Goal: Task Accomplishment & Management: Manage account settings

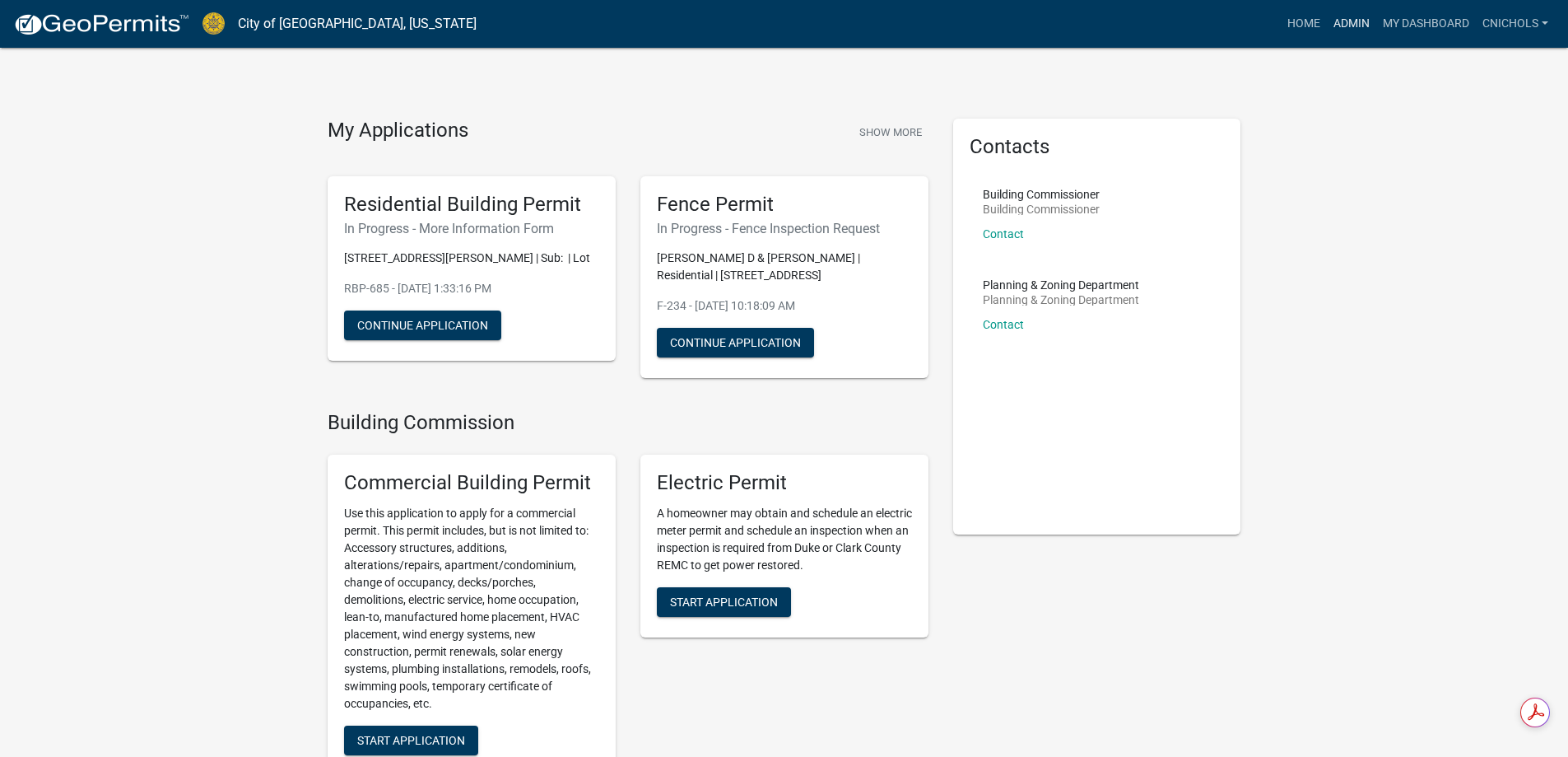
click at [1349, 18] on link "Admin" at bounding box center [1351, 24] width 49 height 31
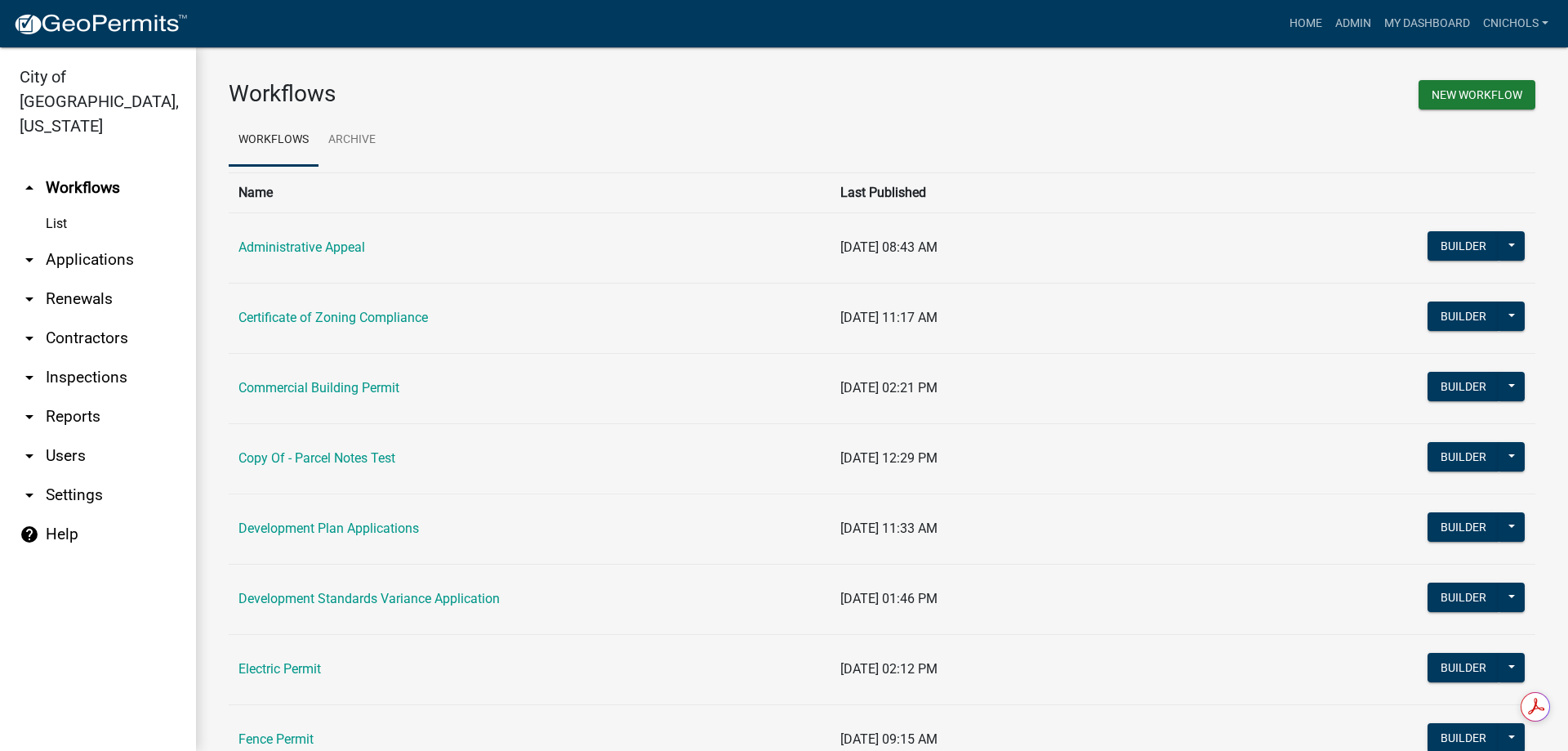
click at [90, 241] on link "arrow_drop_down Applications" at bounding box center [98, 260] width 196 height 39
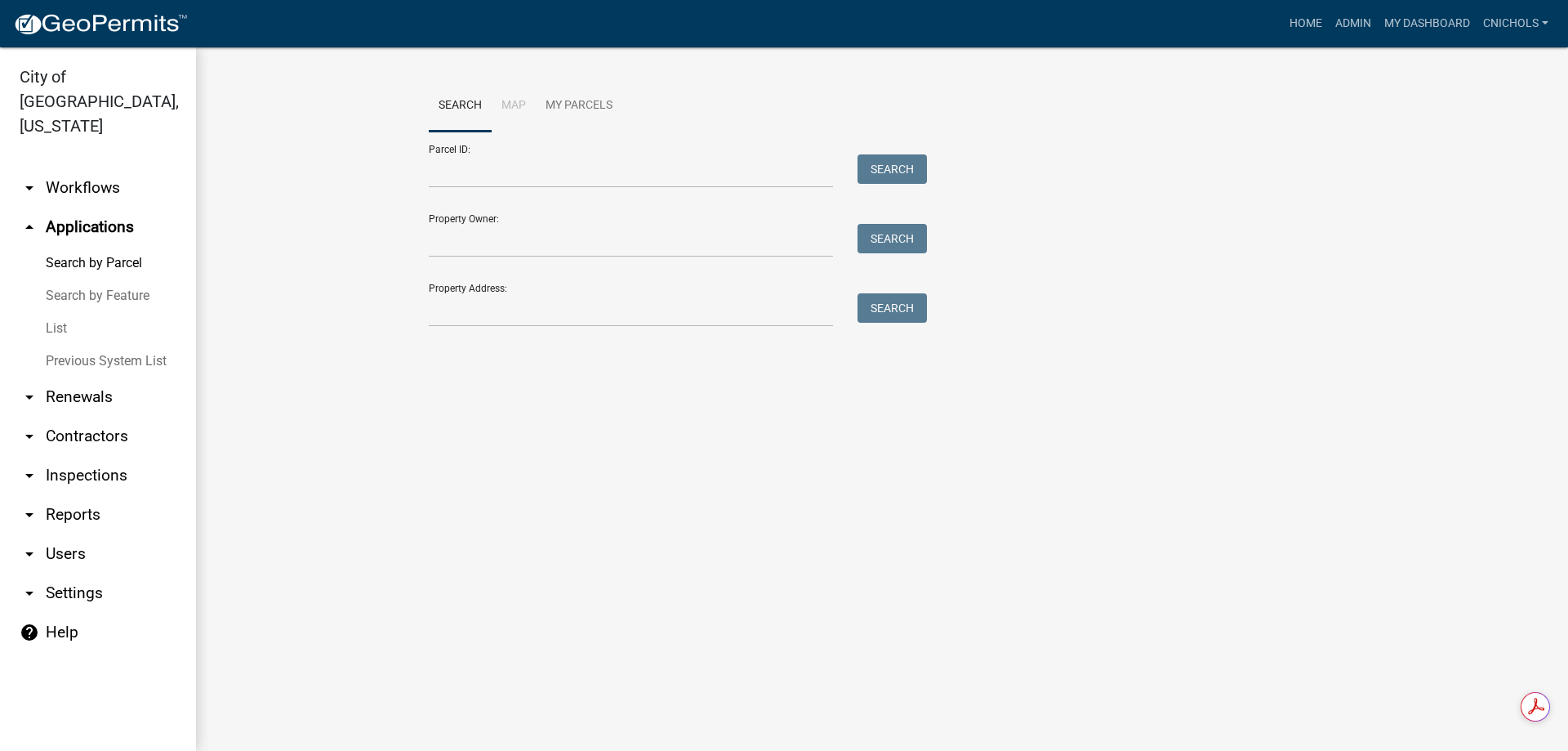
click at [55, 312] on link "List" at bounding box center [98, 328] width 196 height 33
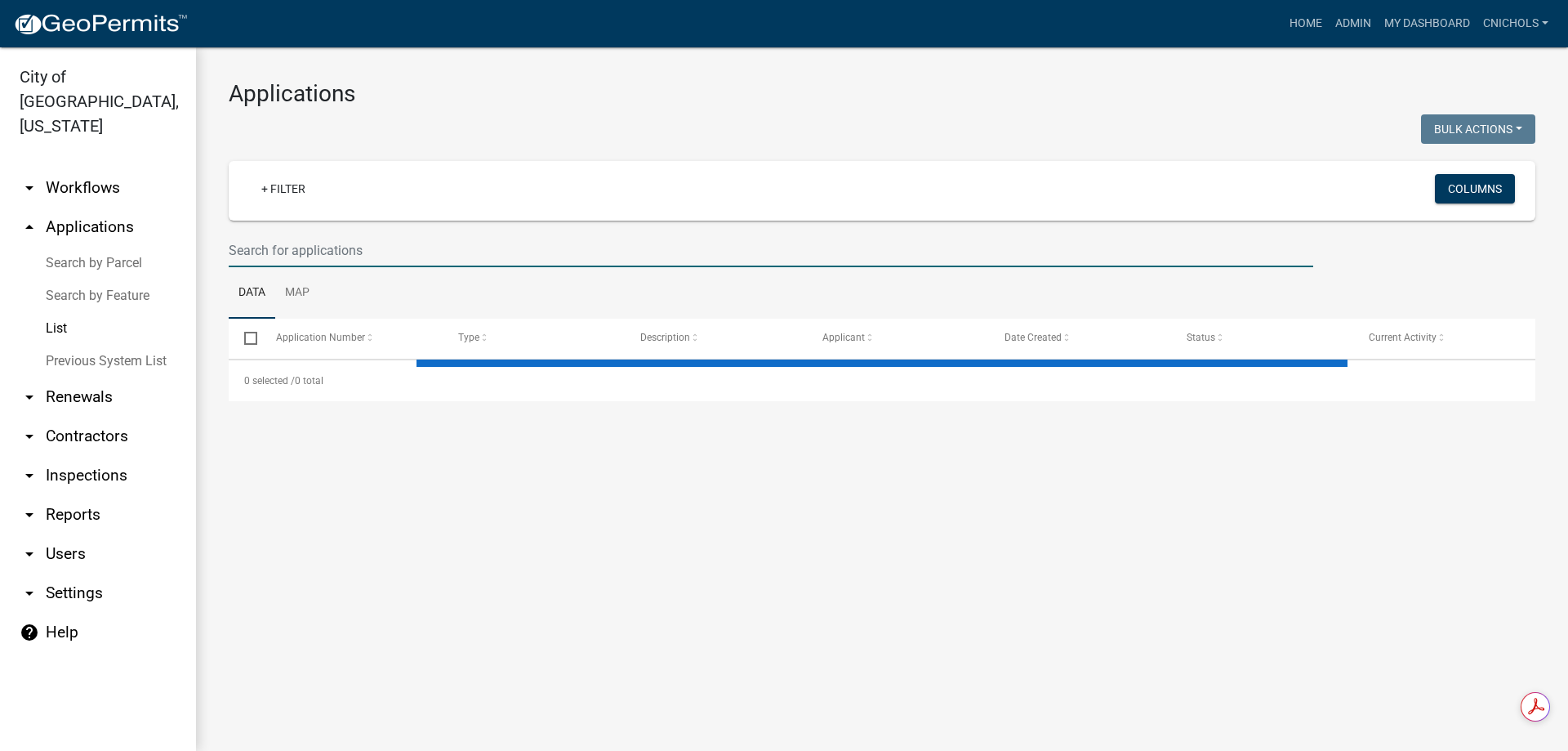
click at [247, 252] on input "text" at bounding box center [770, 251] width 1084 height 34
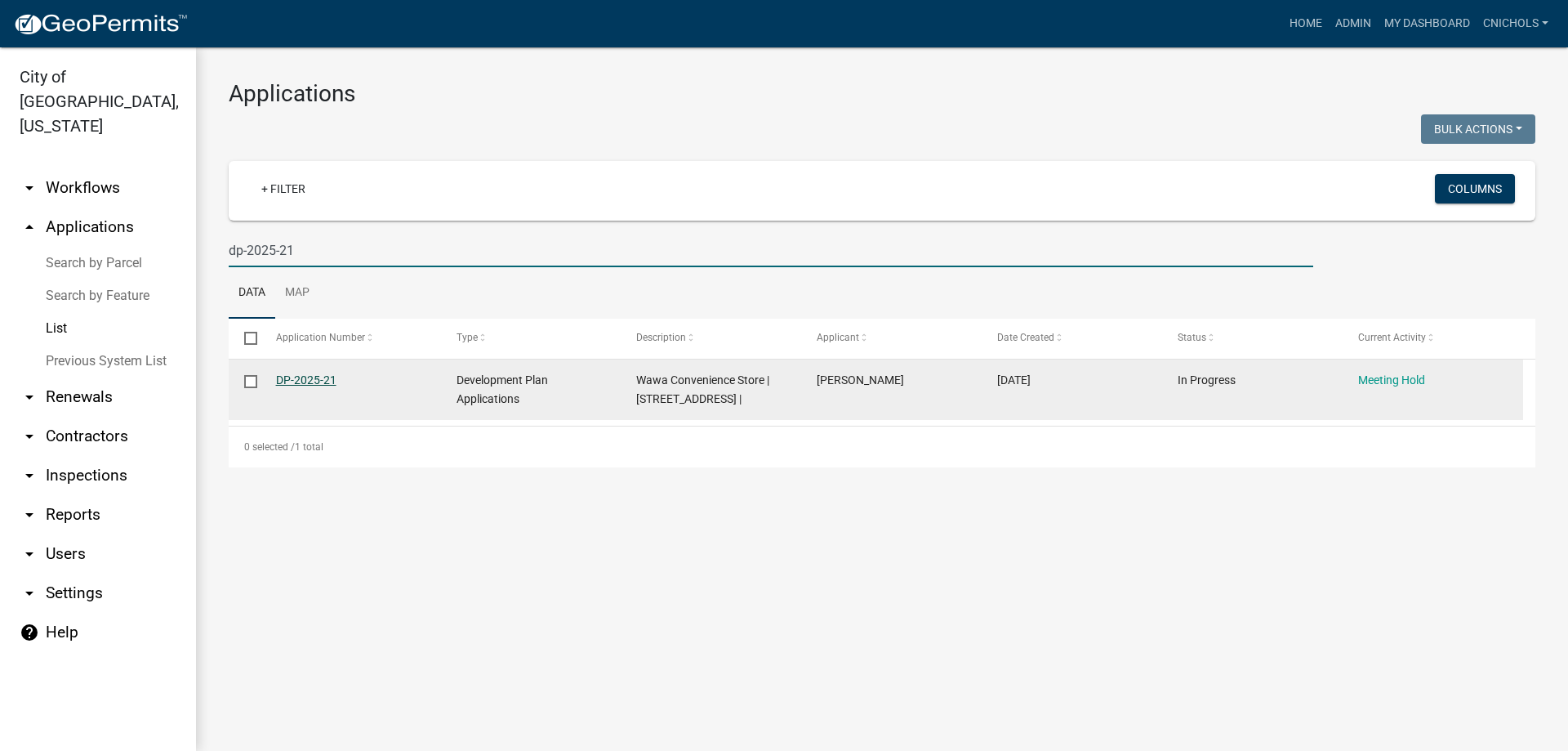
type input "dp-2025-21"
click at [312, 380] on link "DP-2025-21" at bounding box center [306, 380] width 60 height 13
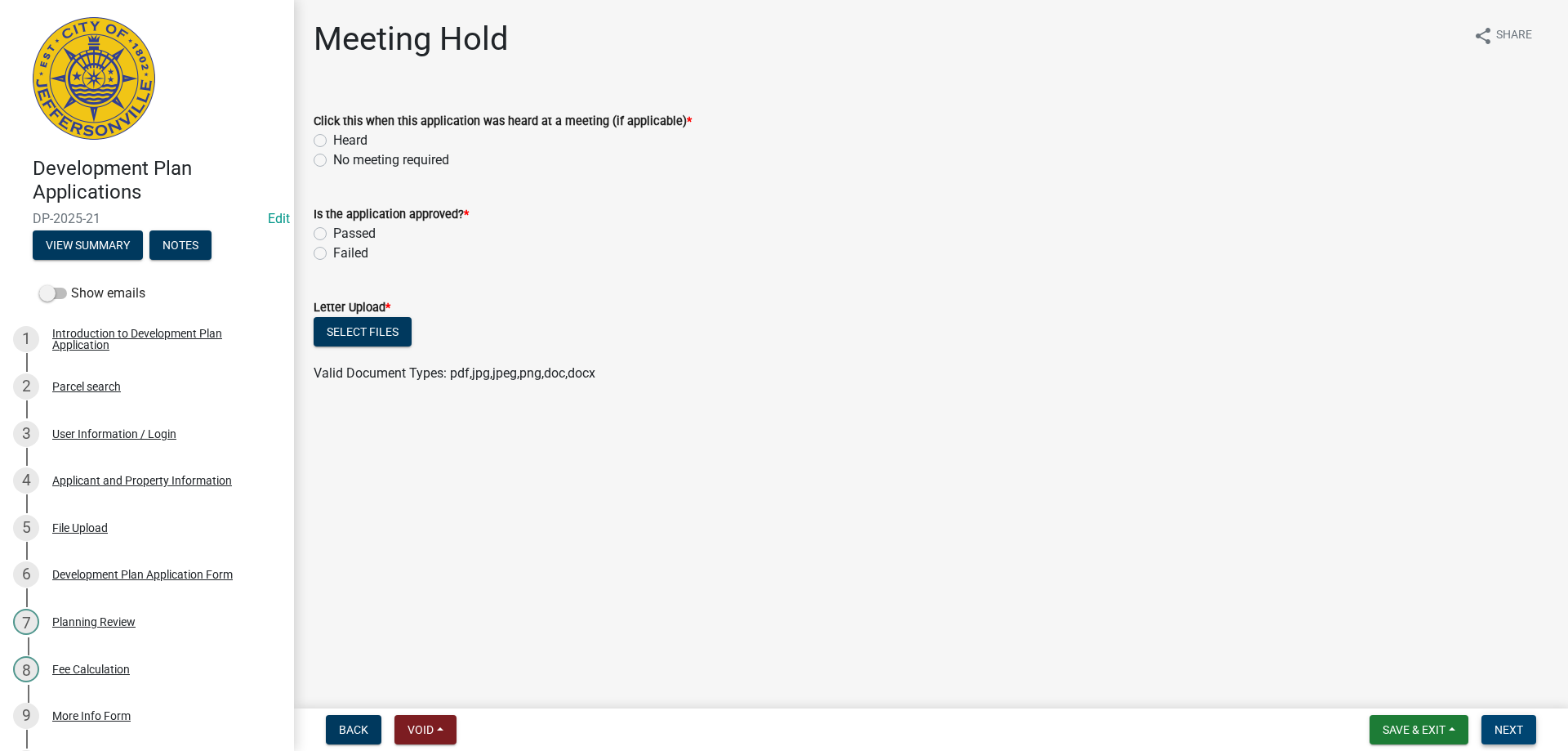
drag, startPoint x: 1515, startPoint y: 728, endPoint x: 1489, endPoint y: 728, distance: 26.0
click at [1514, 728] on span "Next" at bounding box center [1509, 729] width 28 height 13
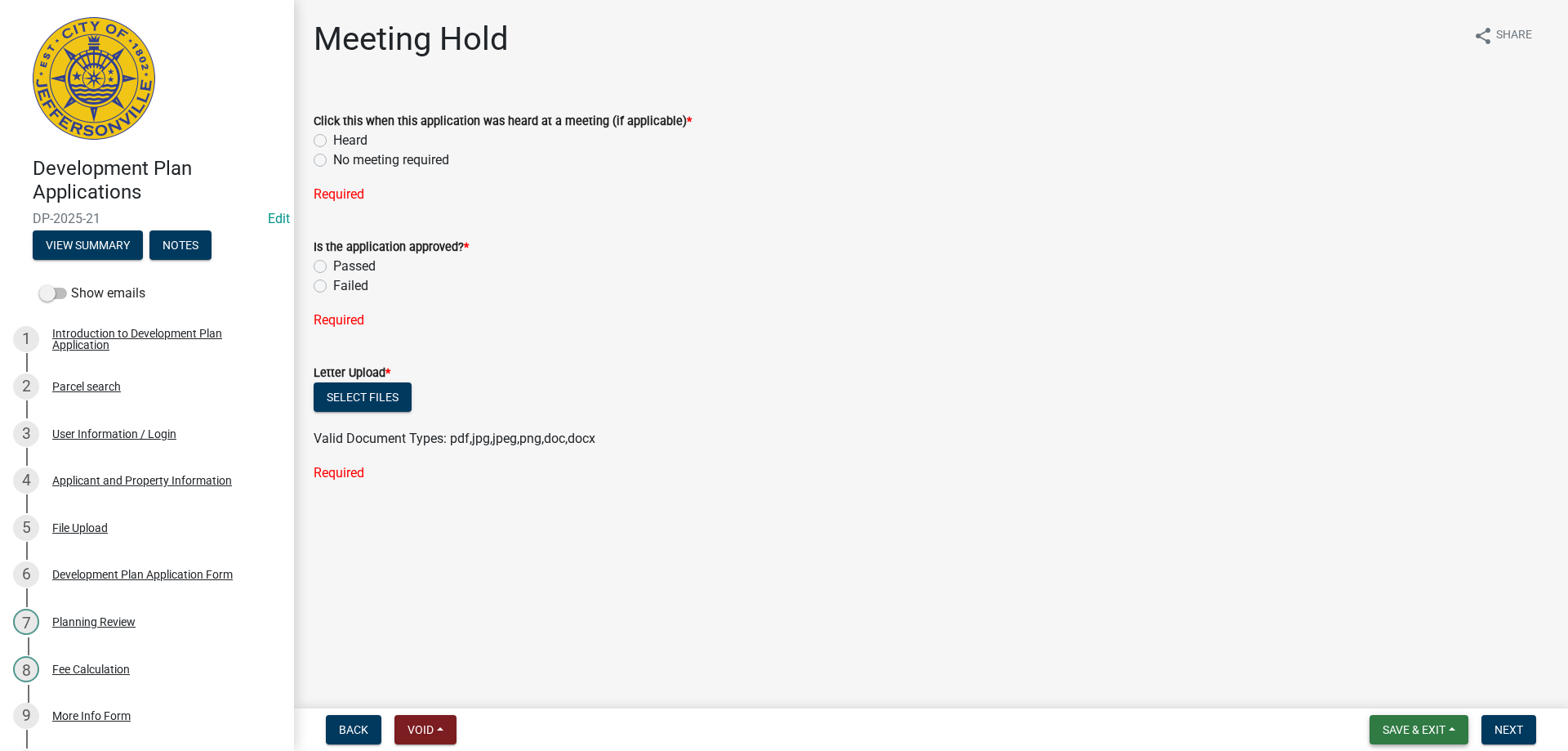
click at [1455, 729] on button "Save & Exit" at bounding box center [1419, 729] width 99 height 29
click at [1384, 688] on button "Save & Exit" at bounding box center [1403, 687] width 131 height 39
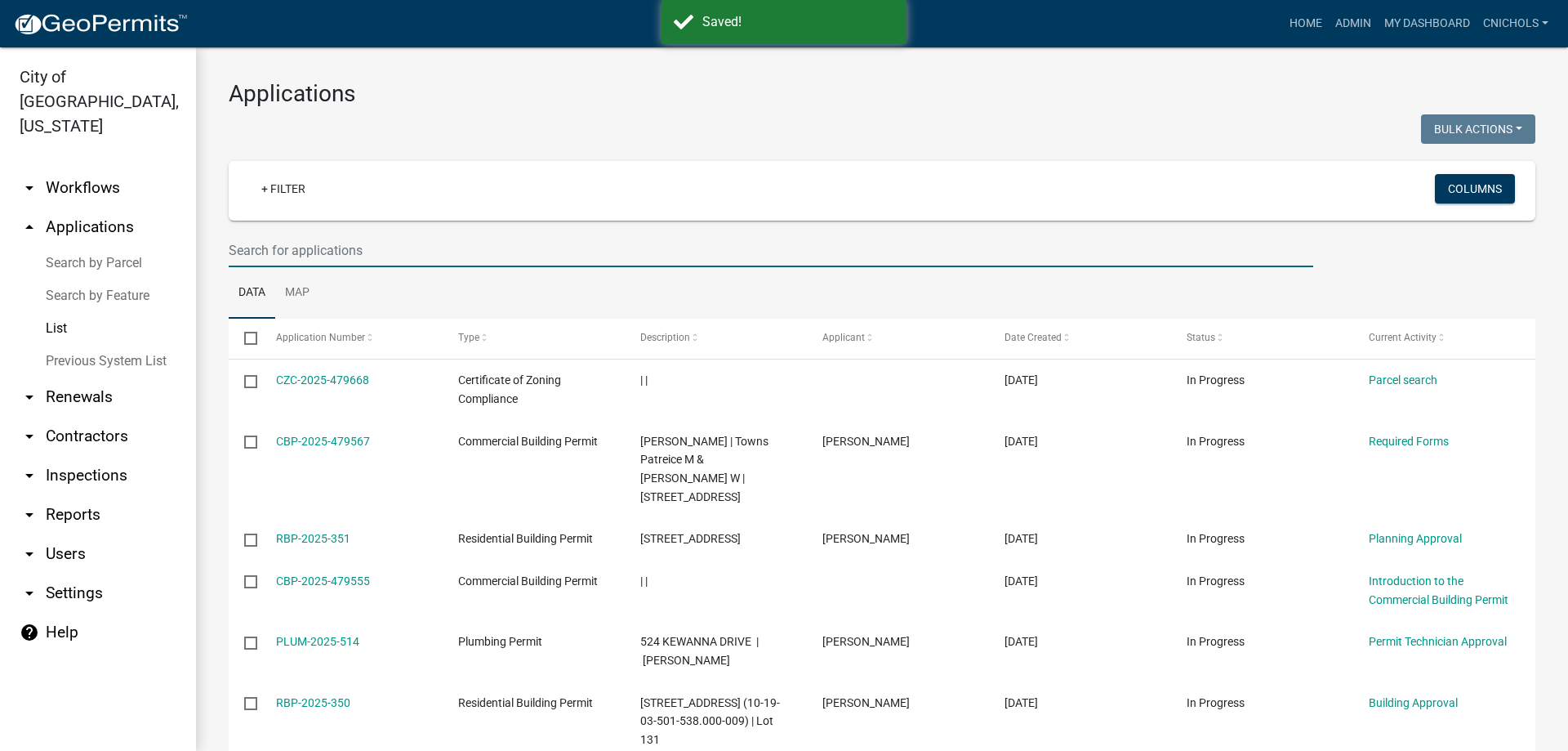
click at [252, 245] on input "text" at bounding box center [770, 251] width 1084 height 34
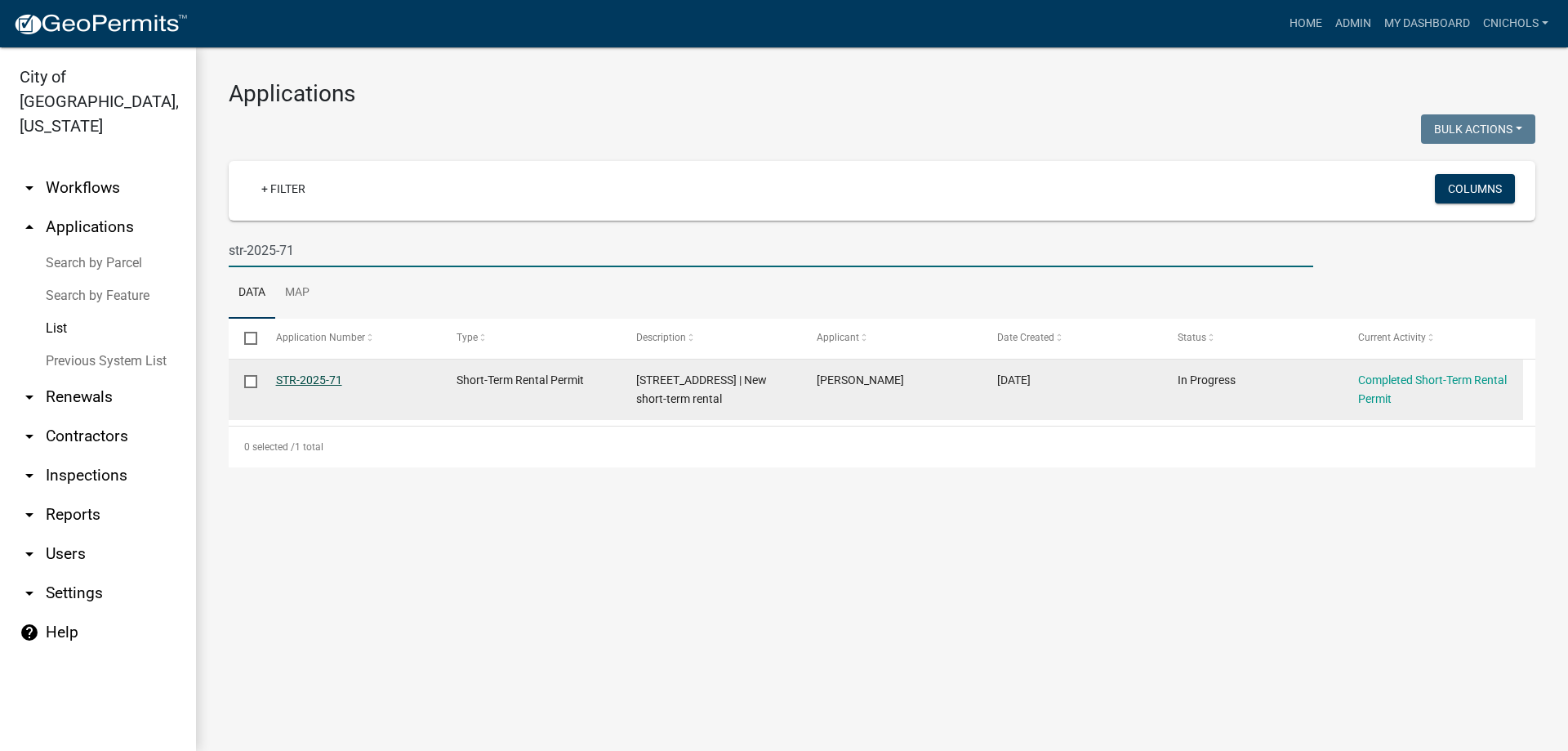
type input "str-2025-71"
click at [304, 380] on link "STR-2025-71" at bounding box center [309, 380] width 66 height 13
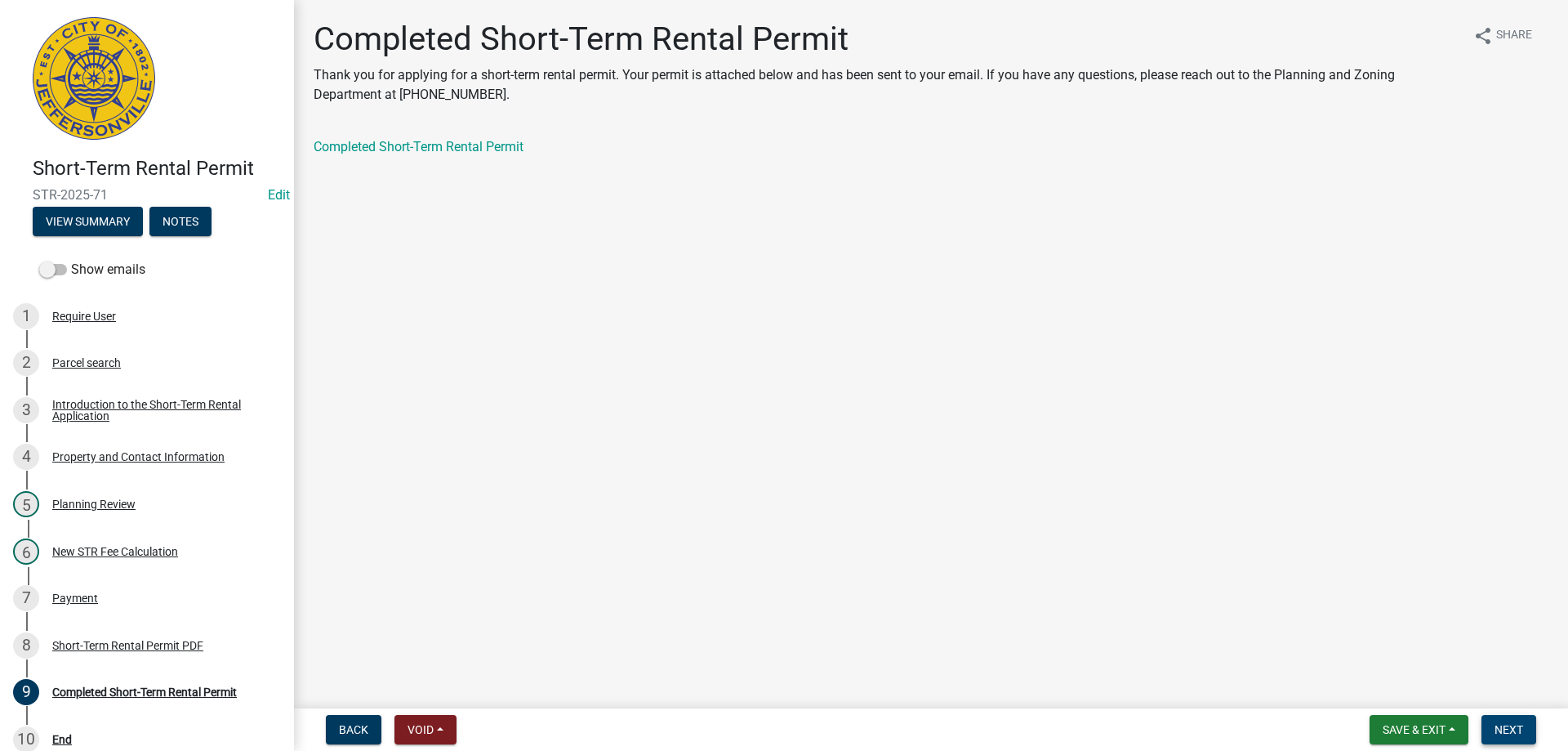
click at [1509, 728] on span "Next" at bounding box center [1509, 729] width 28 height 13
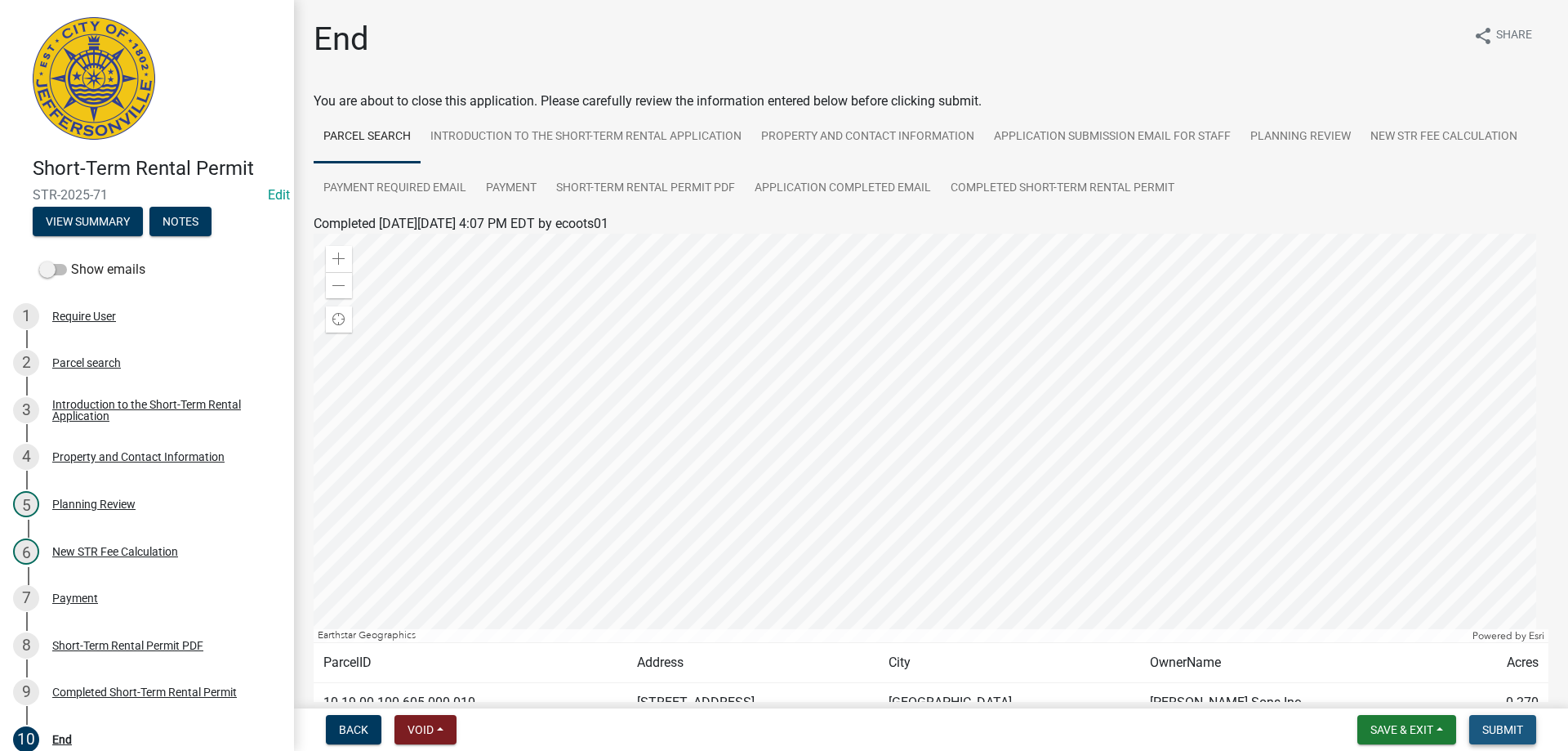
click at [1509, 728] on span "Submit" at bounding box center [1502, 729] width 40 height 13
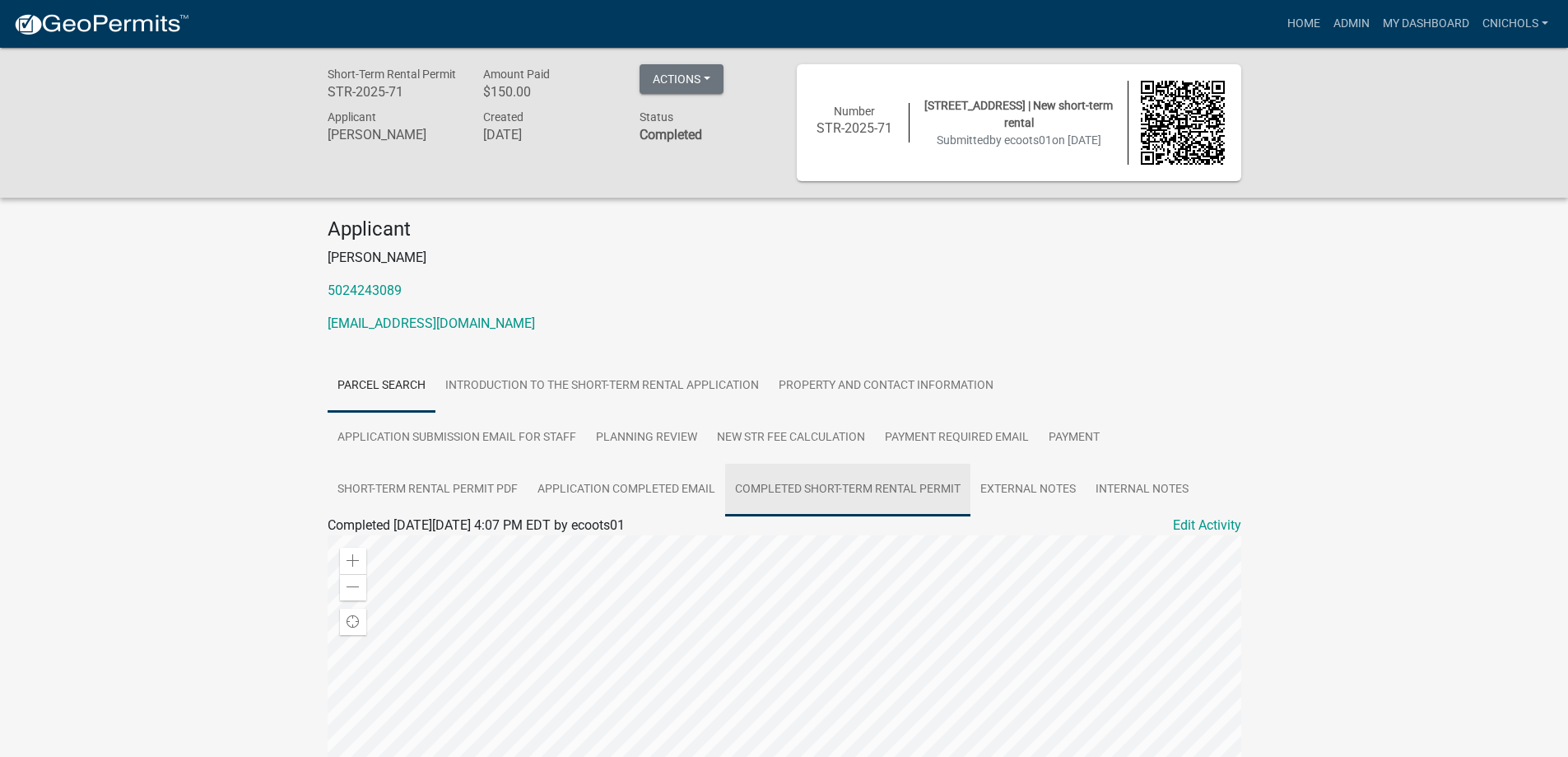
click at [763, 485] on link "Completed Short-Term Rental Permit" at bounding box center [847, 490] width 245 height 53
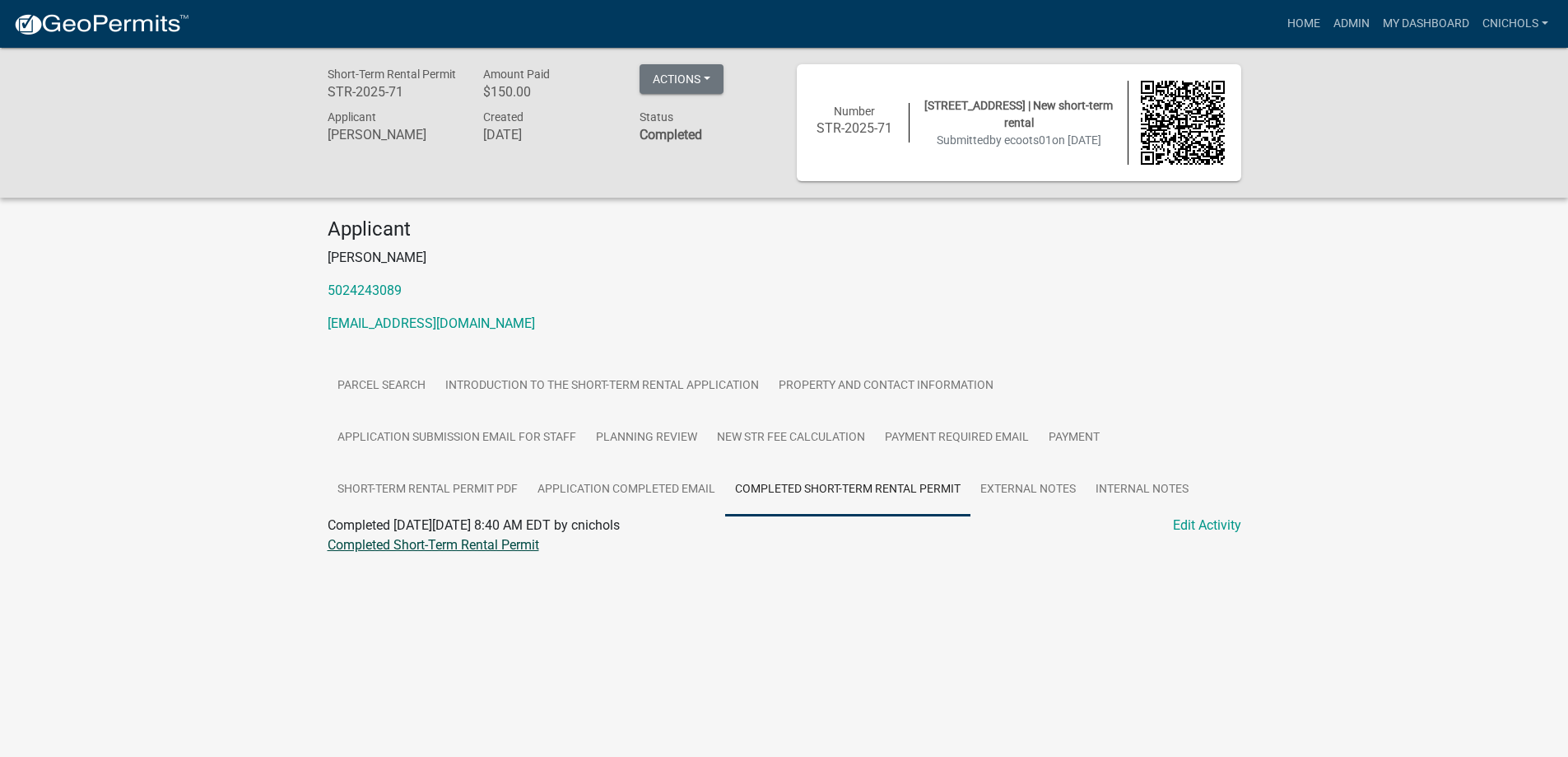
click at [441, 541] on link "Completed Short-Term Rental Permit" at bounding box center [433, 545] width 211 height 16
click at [1345, 17] on link "Admin" at bounding box center [1351, 24] width 49 height 31
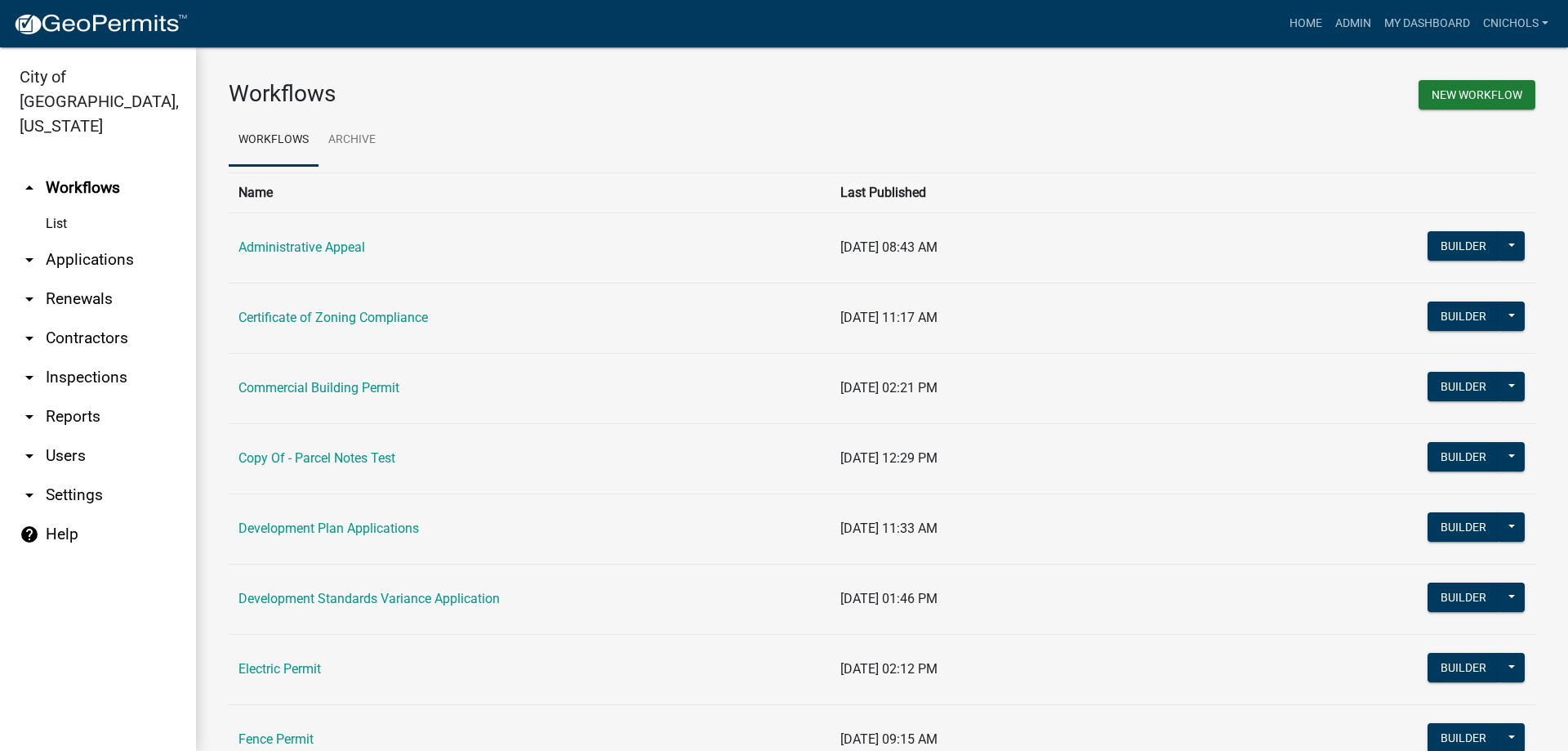
click at [89, 241] on link "arrow_drop_down Applications" at bounding box center [98, 260] width 196 height 39
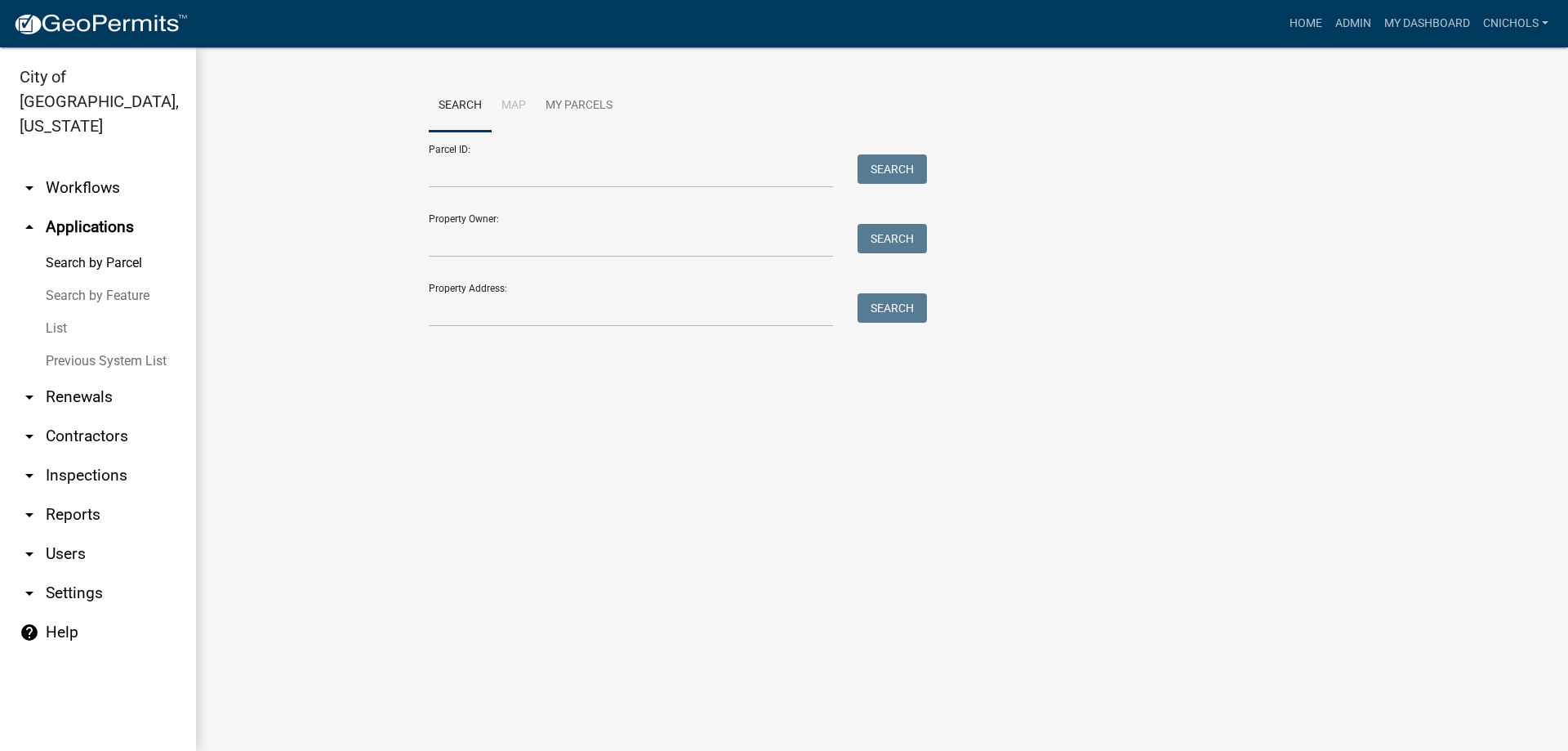
click at [65, 312] on link "List" at bounding box center [98, 328] width 196 height 33
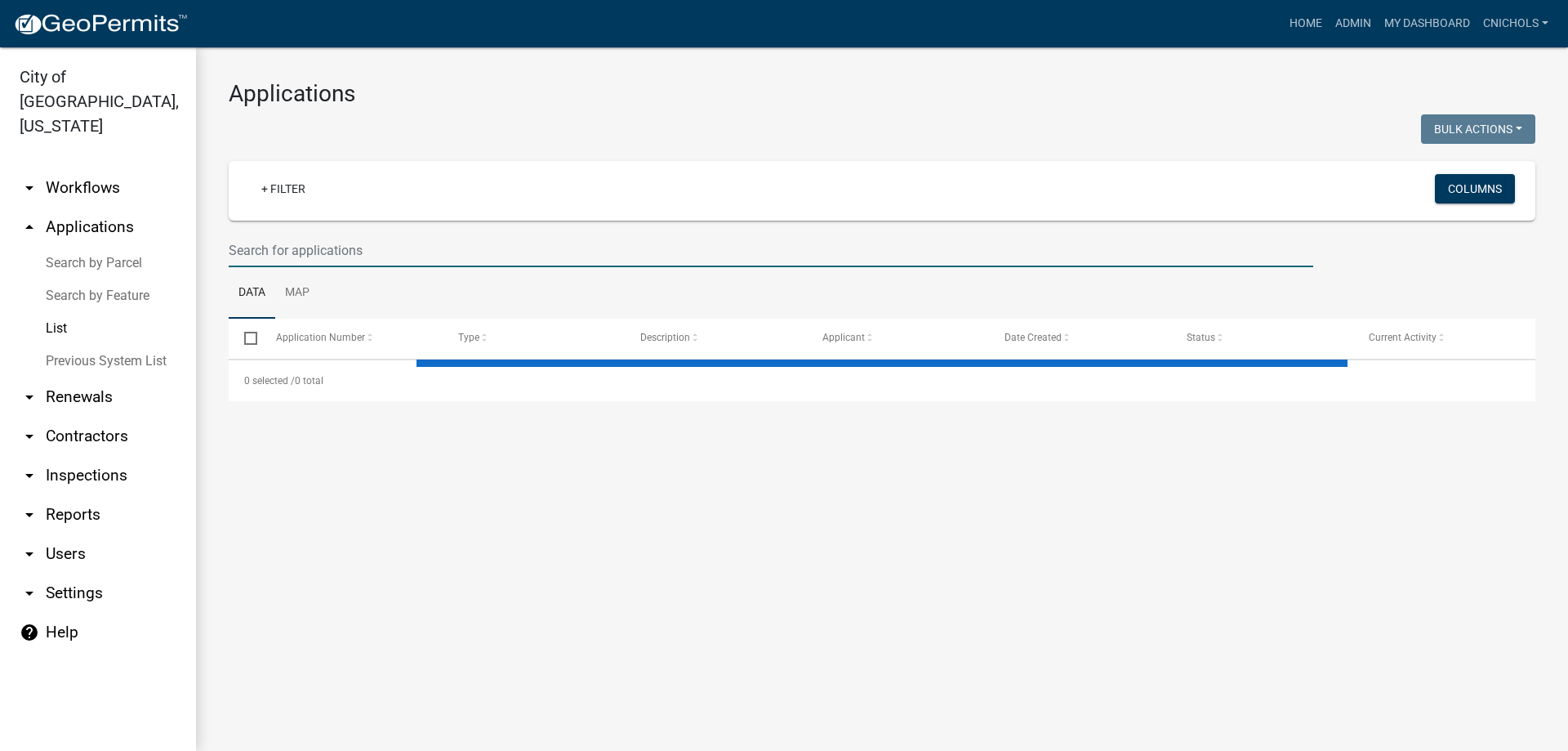
click at [252, 253] on input "text" at bounding box center [770, 251] width 1084 height 34
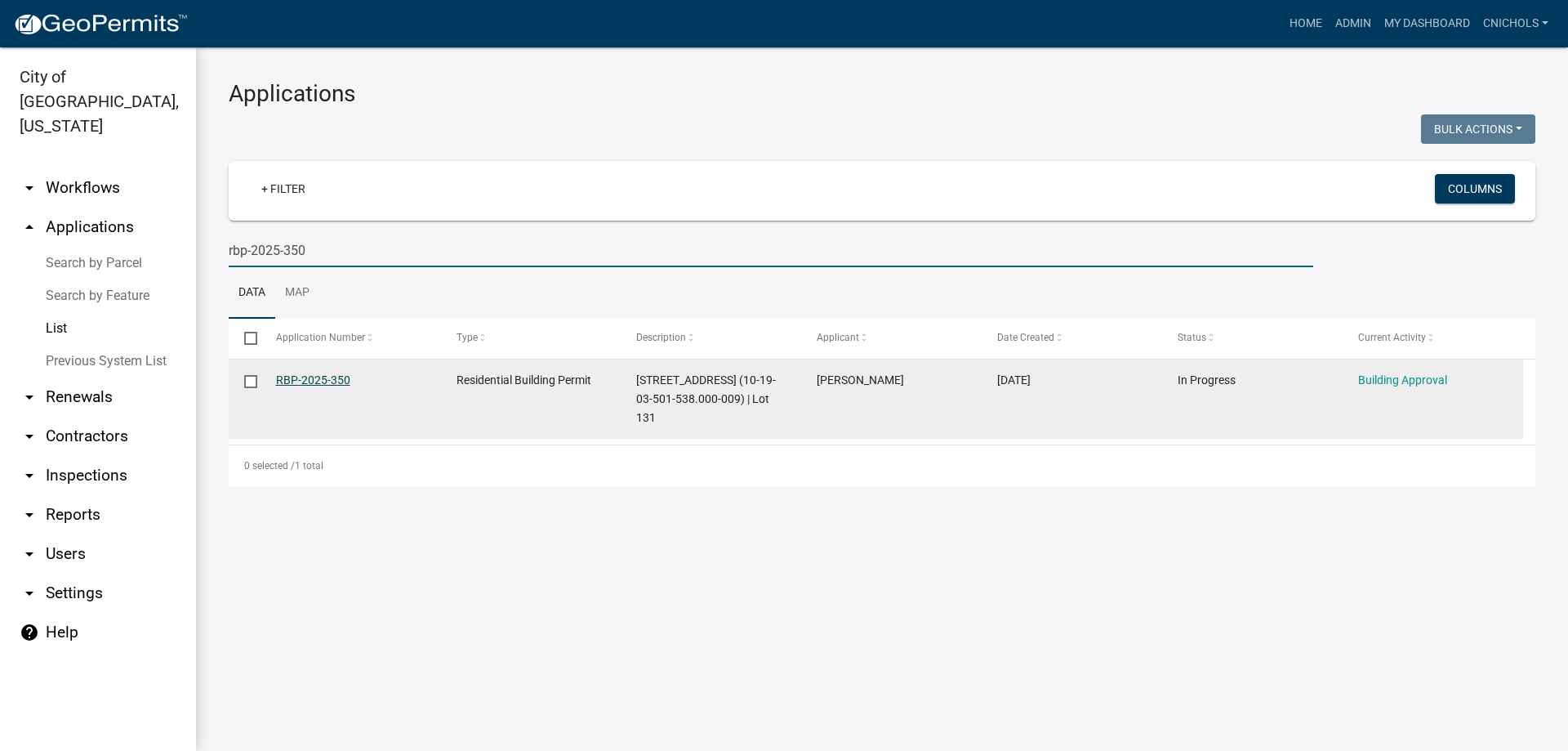
type input "rbp-2025-350"
click at [303, 378] on link "RBP-2025-350" at bounding box center [313, 380] width 74 height 13
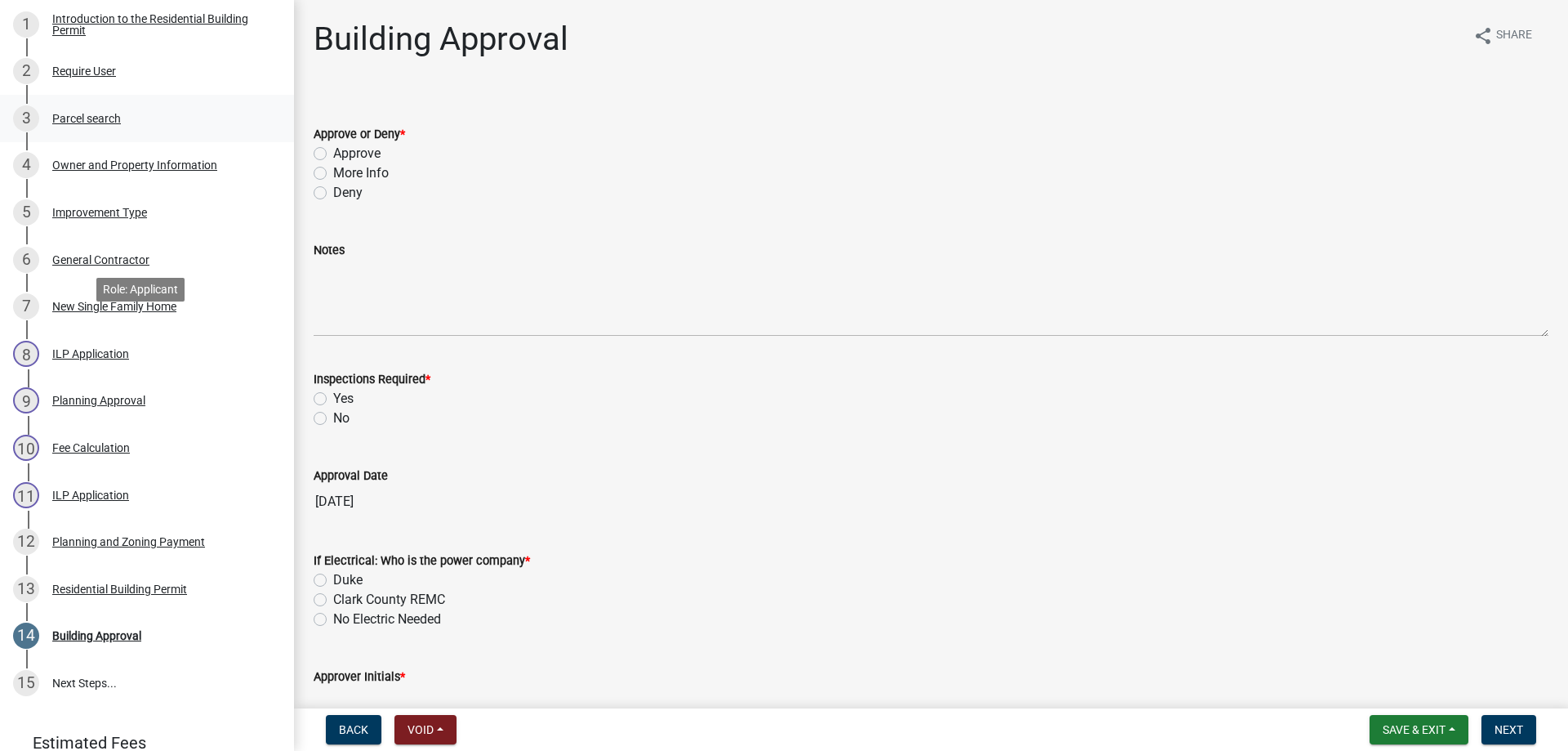
scroll to position [327, 0]
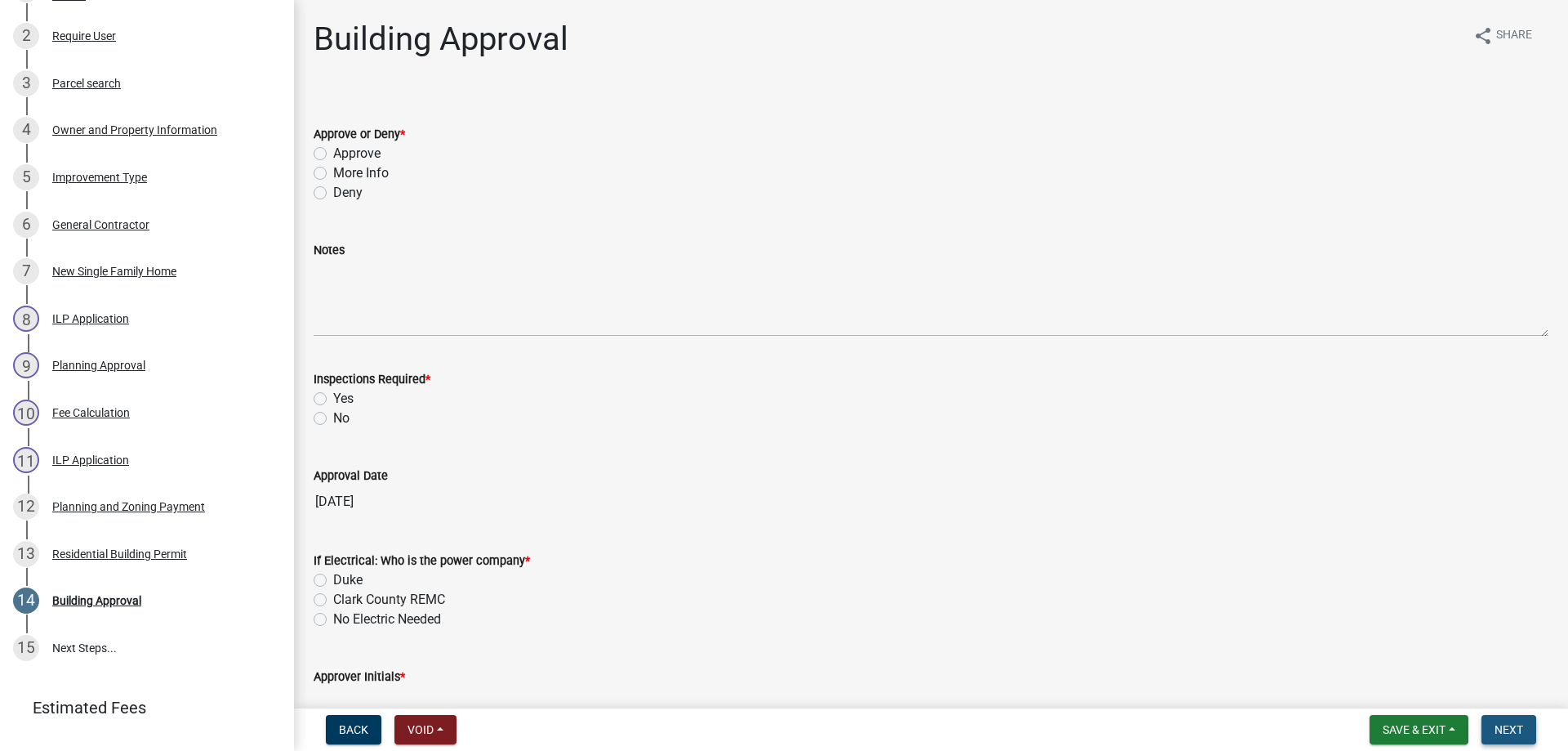
click at [1518, 732] on span "Next" at bounding box center [1509, 729] width 28 height 13
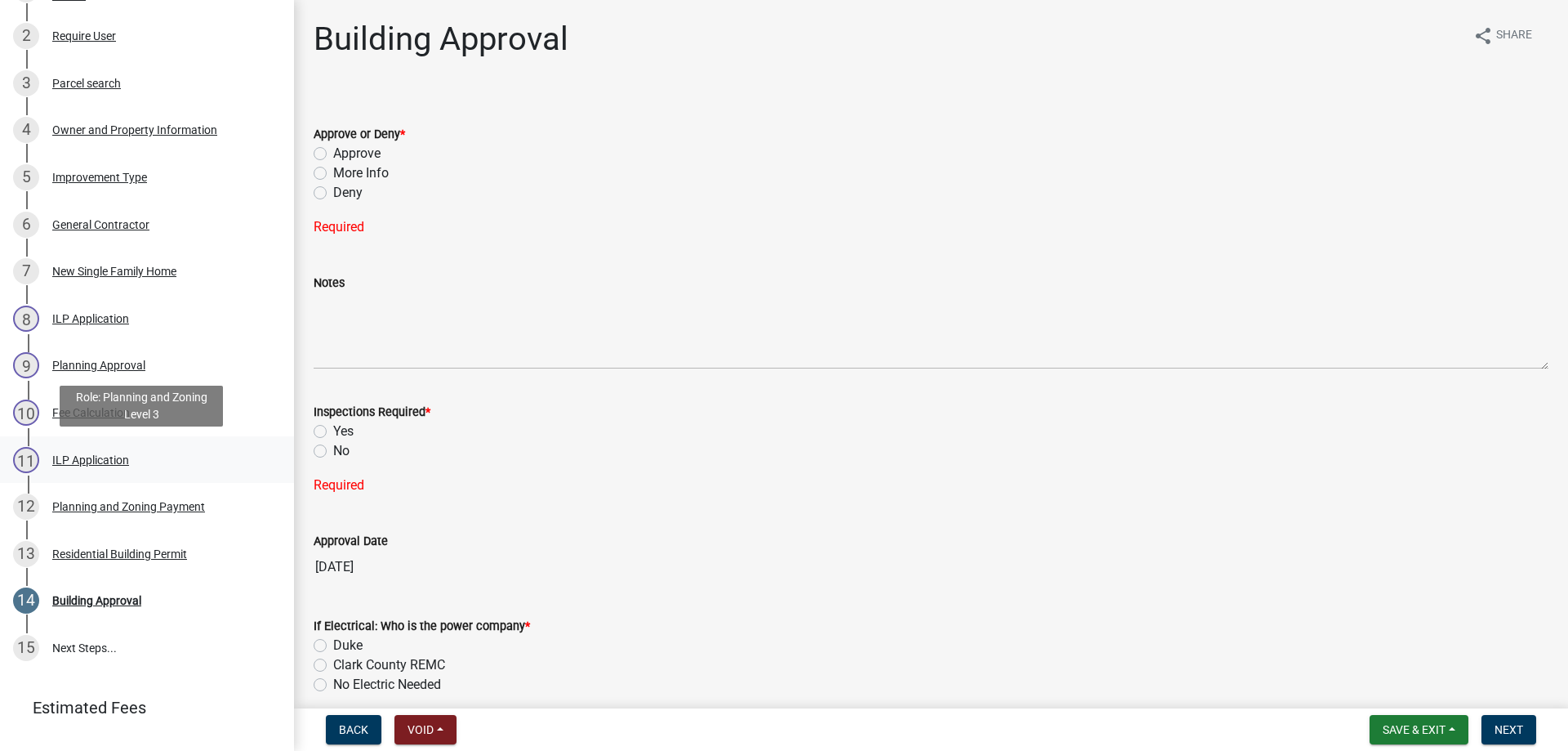
click at [80, 455] on div "ILP Application" at bounding box center [91, 460] width 77 height 11
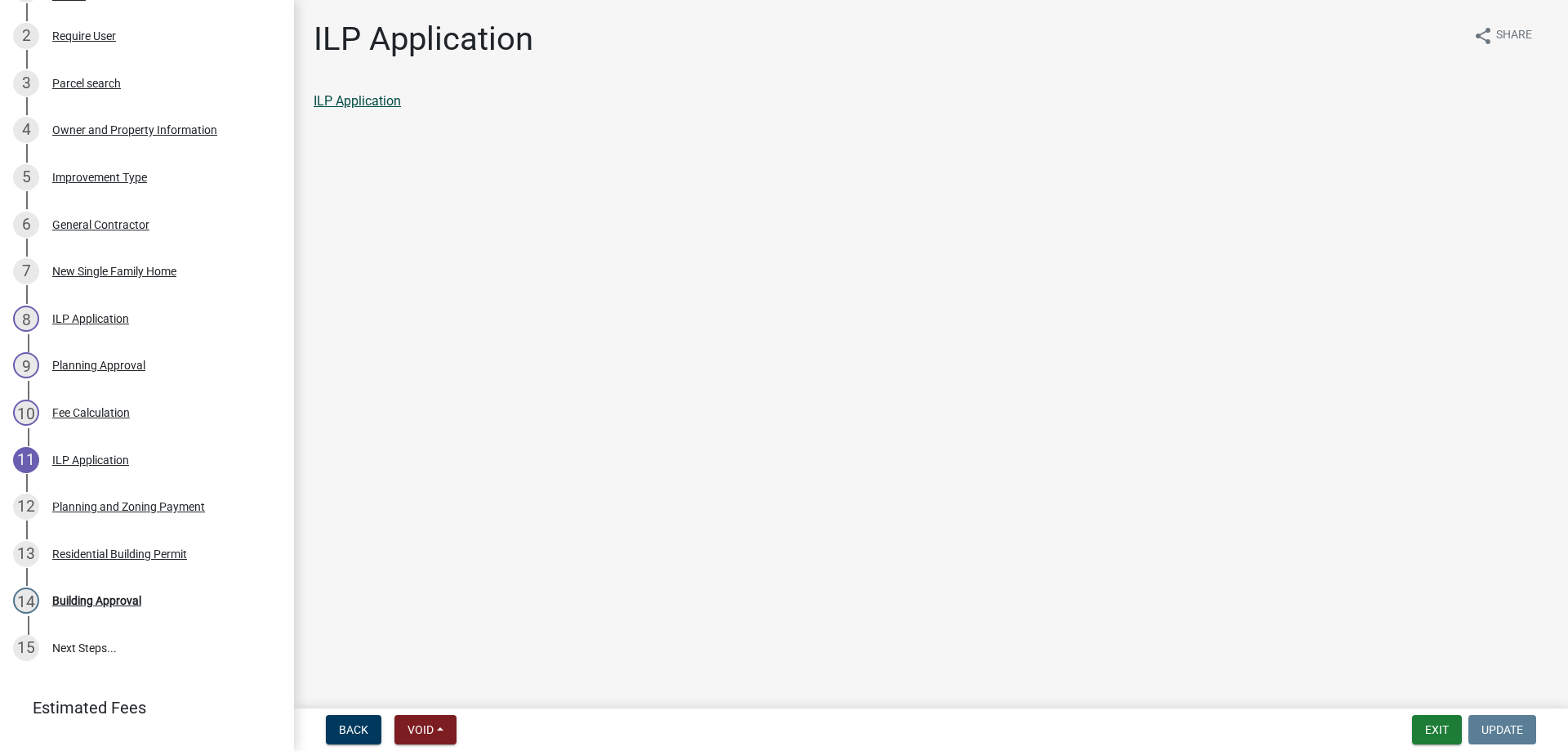
click at [361, 95] on link "ILP Application" at bounding box center [357, 101] width 87 height 16
click at [1436, 728] on button "Exit" at bounding box center [1436, 729] width 50 height 29
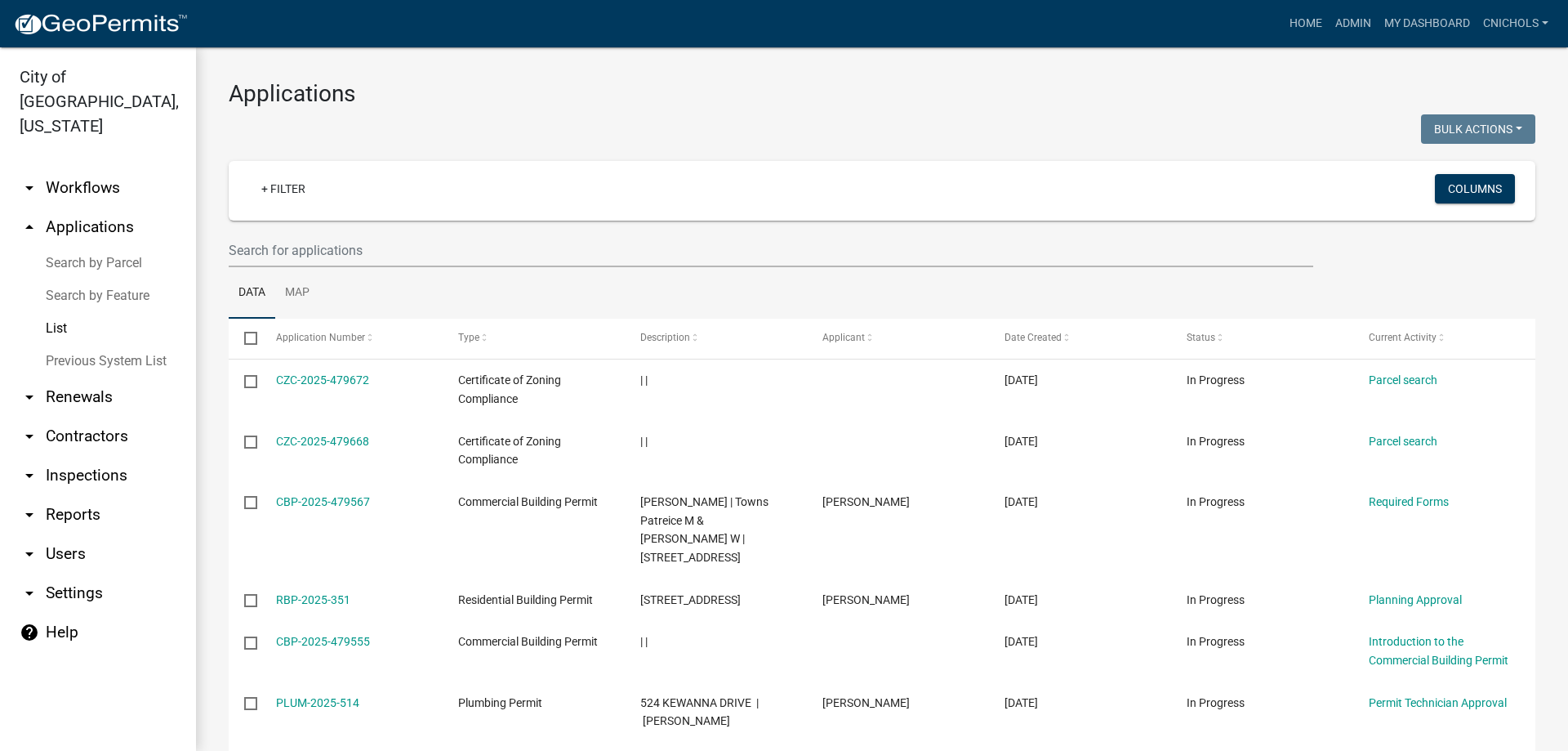
click at [67, 495] on link "arrow_drop_down Reports" at bounding box center [98, 515] width 196 height 39
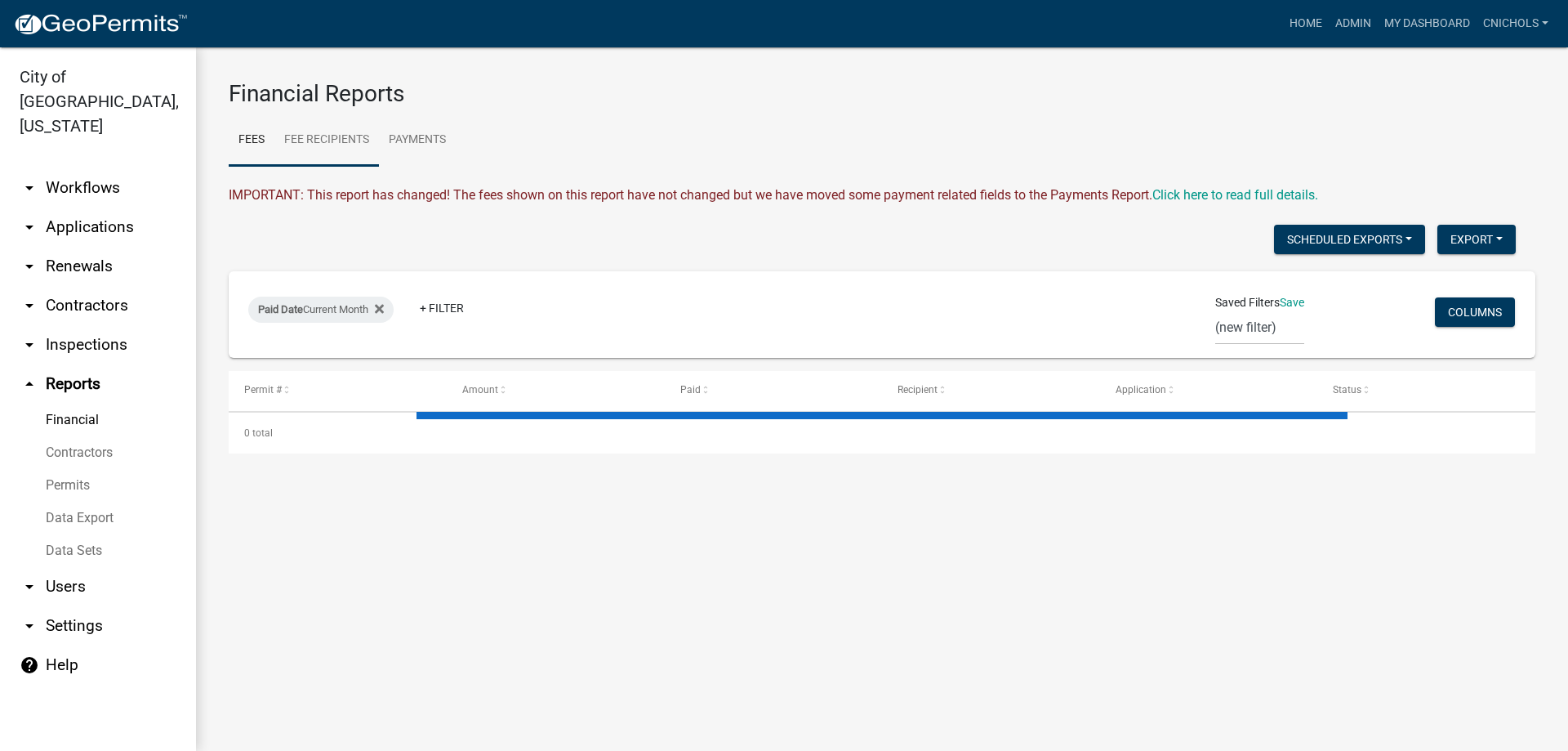
click at [318, 137] on link "Fee Recipients" at bounding box center [326, 141] width 104 height 53
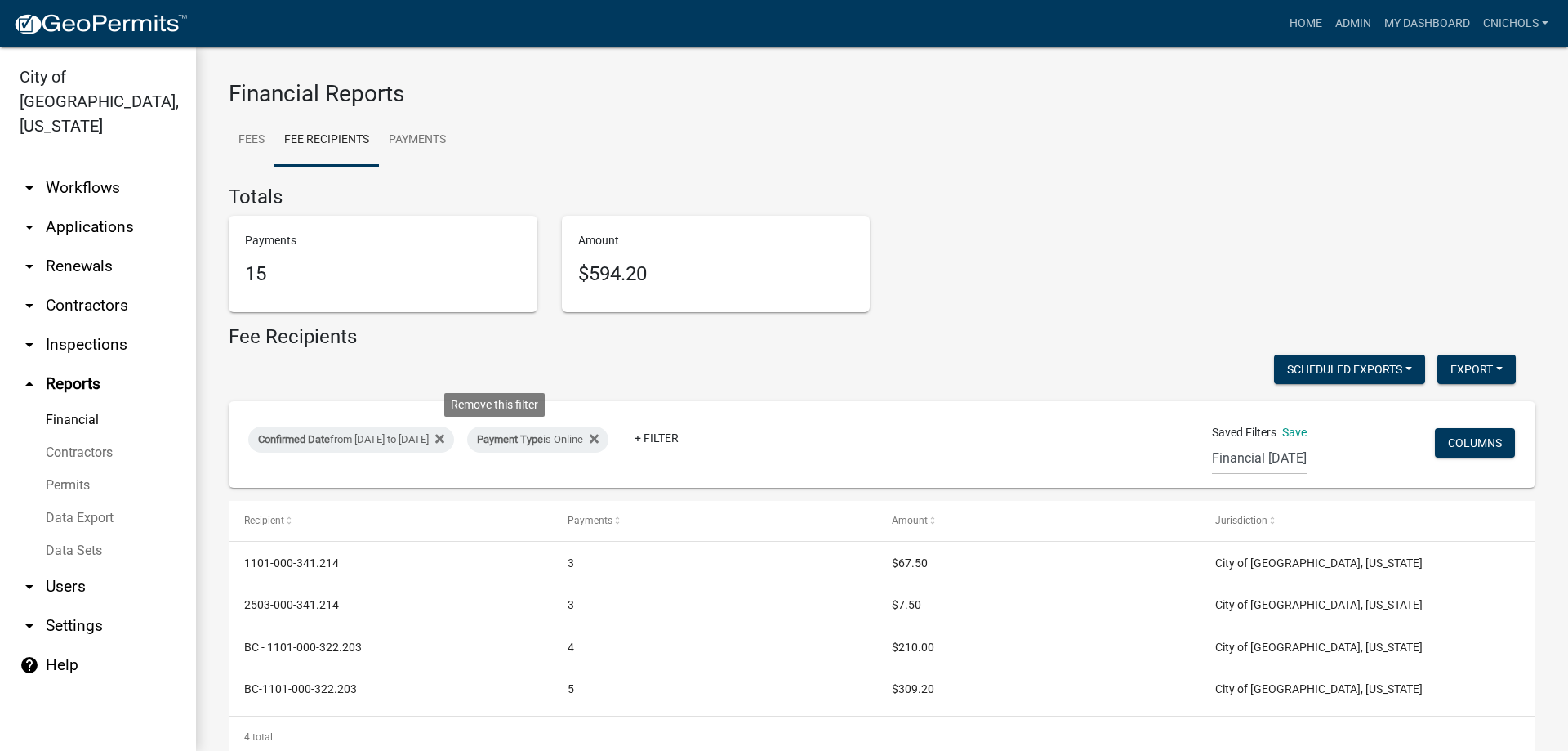
click at [444, 435] on icon at bounding box center [440, 439] width 9 height 9
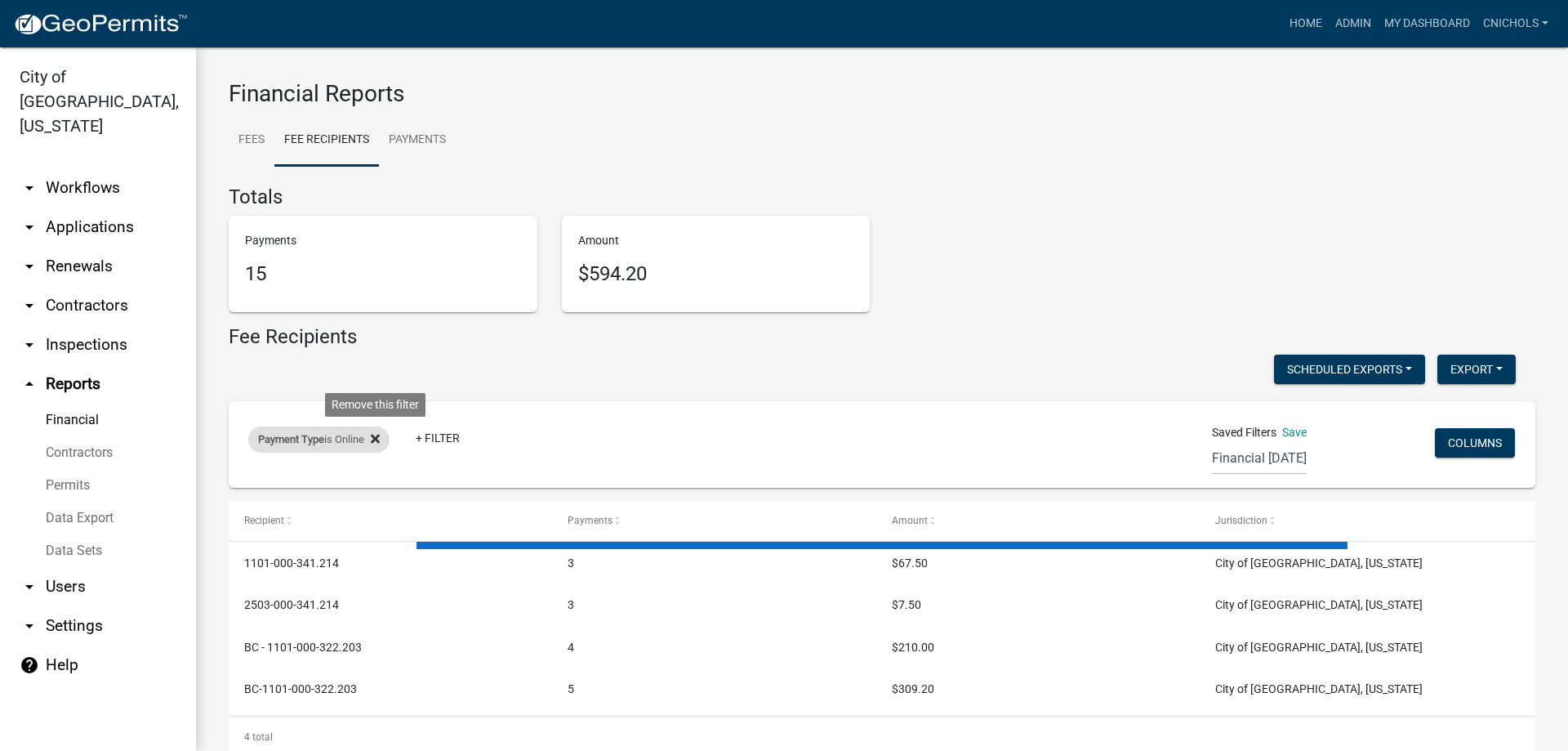
click at [379, 433] on icon at bounding box center [376, 439] width 9 height 13
click at [294, 438] on link "+ Filter" at bounding box center [283, 443] width 70 height 29
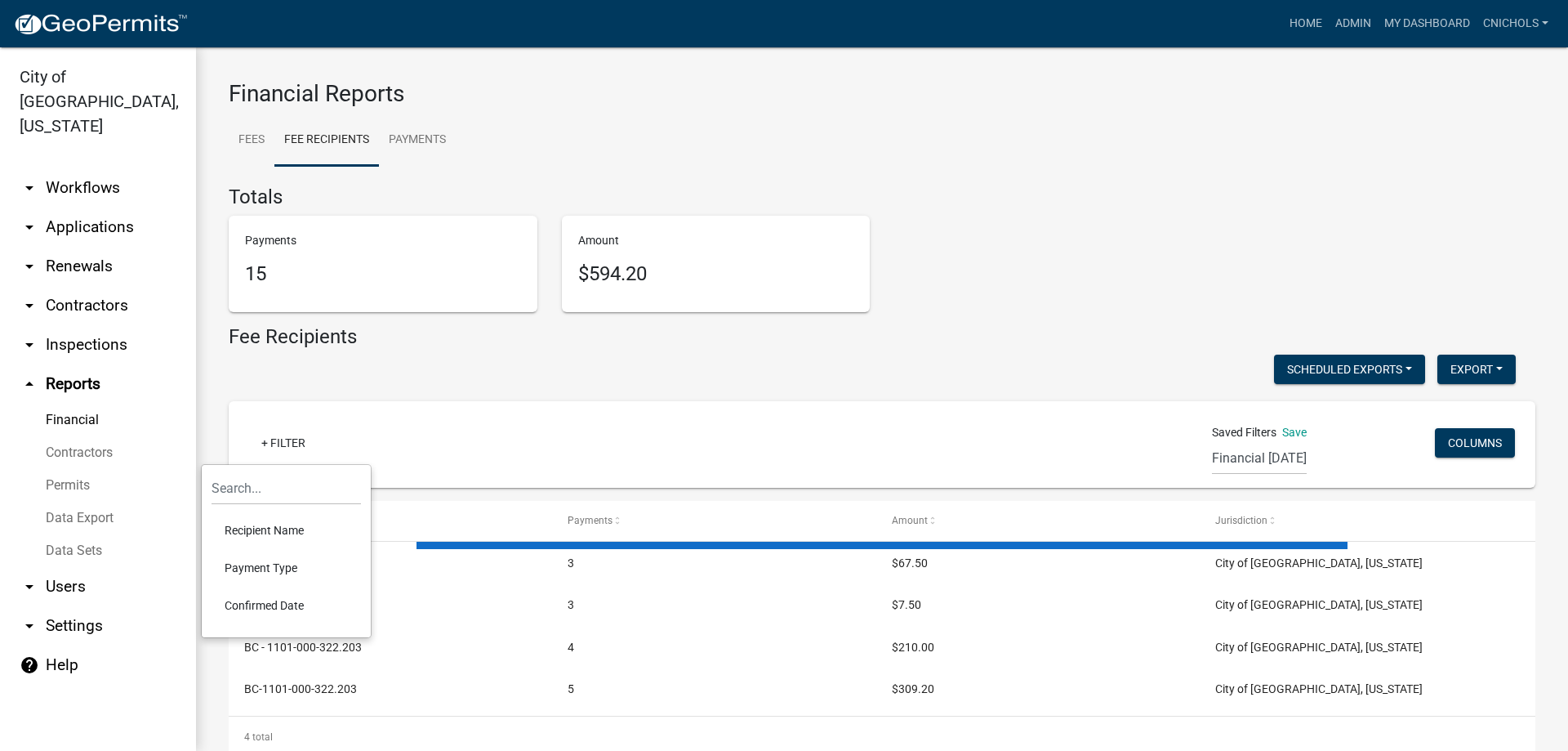
click at [253, 603] on li "Confirmed Date" at bounding box center [286, 605] width 149 height 38
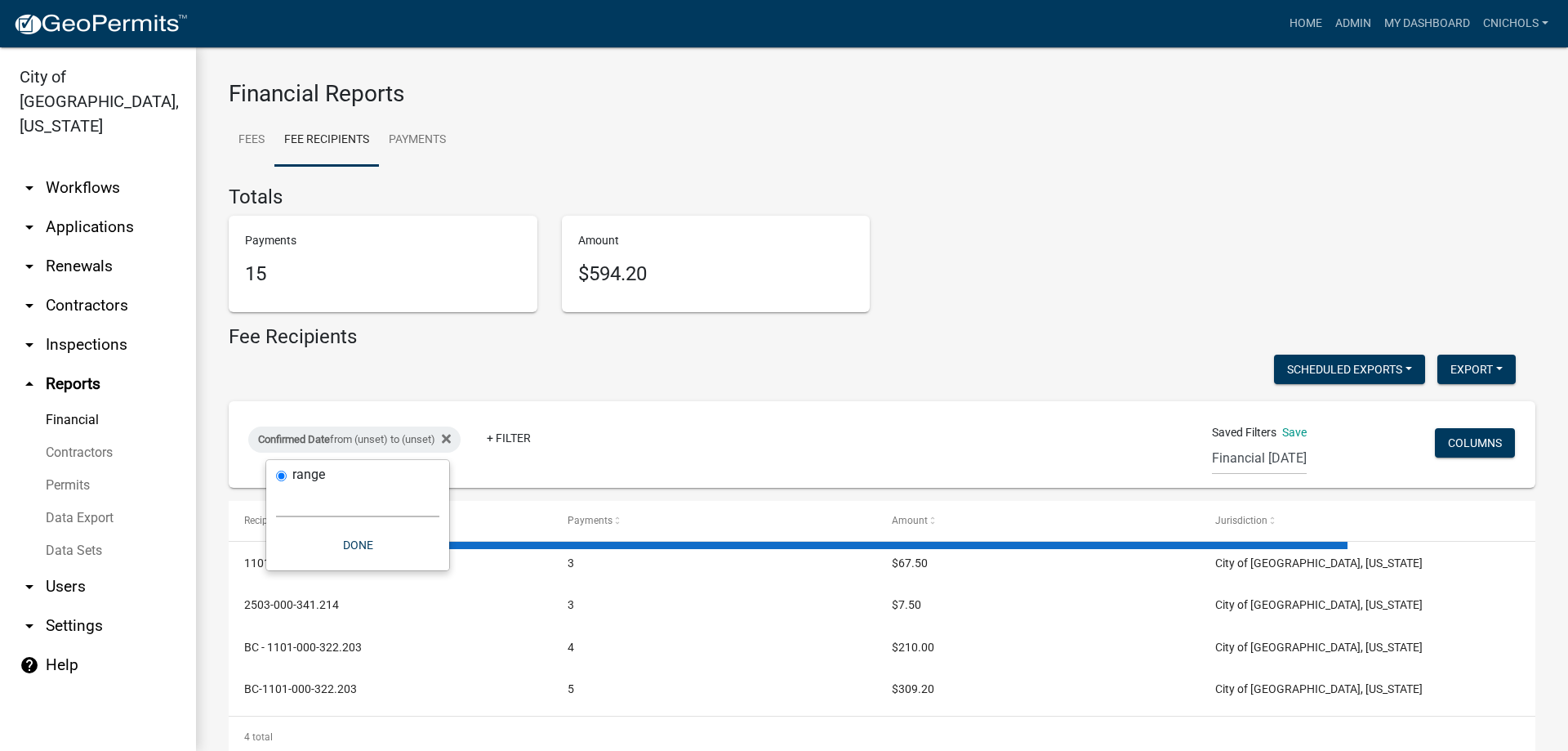
click at [295, 510] on select "[DATE] [DATE] Current Week Previous Week Current Month Last Month Current Calen…" at bounding box center [358, 501] width 163 height 34
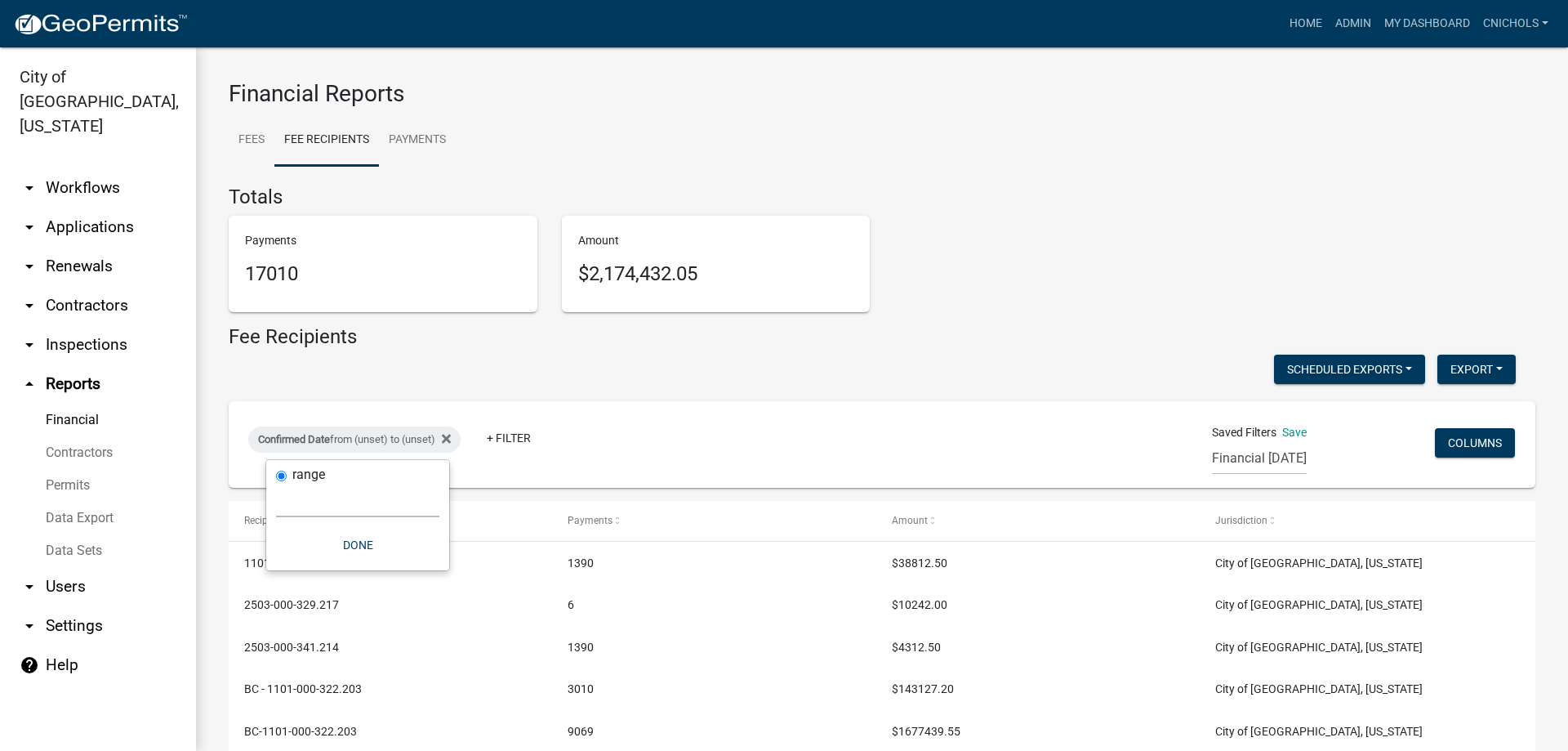
select select "custom"
click at [276, 484] on select "[DATE] [DATE] Current Week Previous Week Current Month Last Month Current Calen…" at bounding box center [358, 501] width 163 height 34
click at [431, 566] on input "date" at bounding box center [358, 571] width 163 height 34
type input "[DATE]"
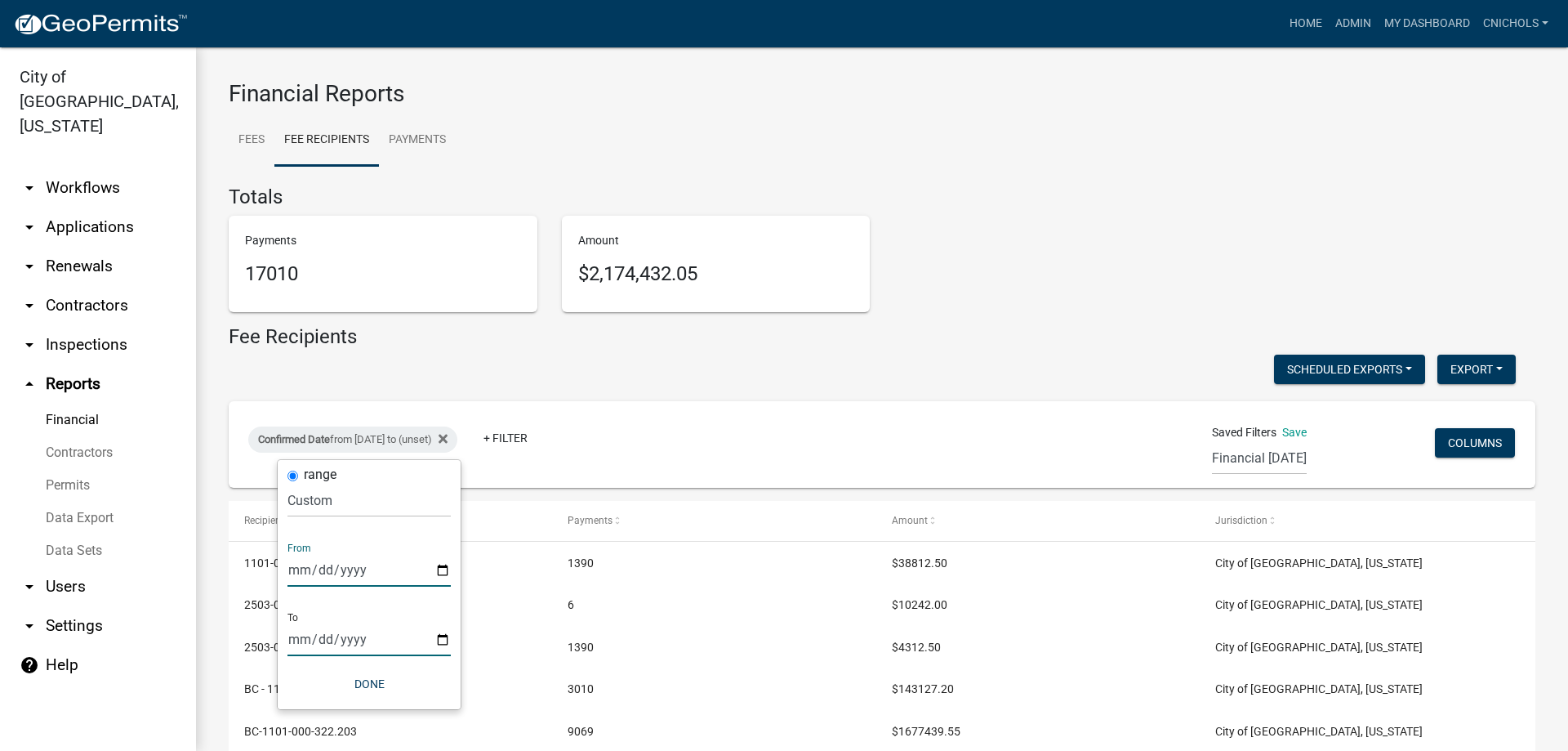
click at [440, 643] on input "date" at bounding box center [369, 639] width 163 height 34
type input "[DATE]"
click at [396, 679] on button "Done" at bounding box center [380, 683] width 163 height 29
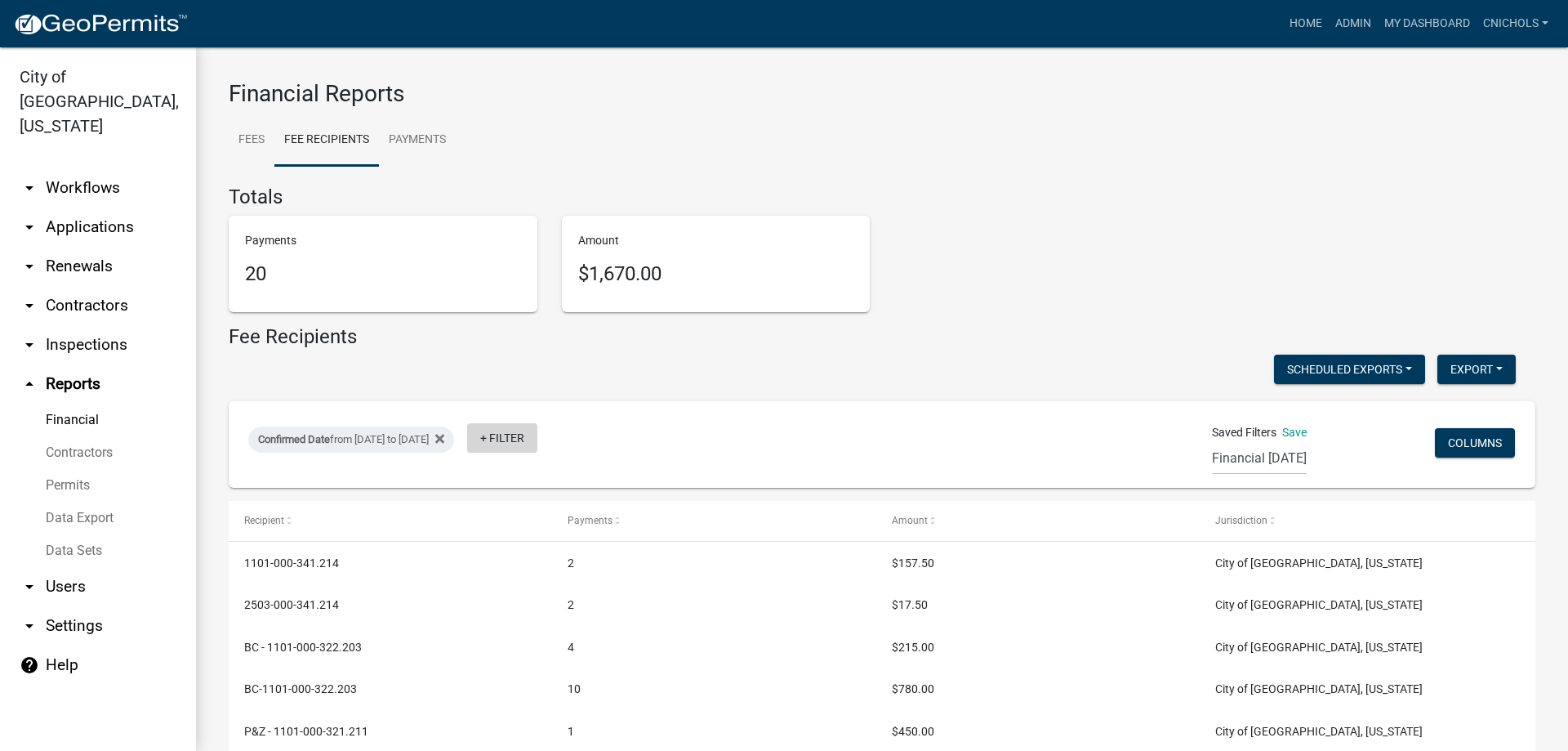
click at [537, 442] on link "+ Filter" at bounding box center [502, 437] width 70 height 29
click at [536, 559] on li "Payment Type" at bounding box center [564, 563] width 149 height 38
click at [536, 502] on select "Select an option Online CreditCardPOS Check Cash" at bounding box center [577, 501] width 163 height 34
click at [516, 484] on select "Select an option Online CreditCardPOS Check Cash" at bounding box center [577, 501] width 163 height 34
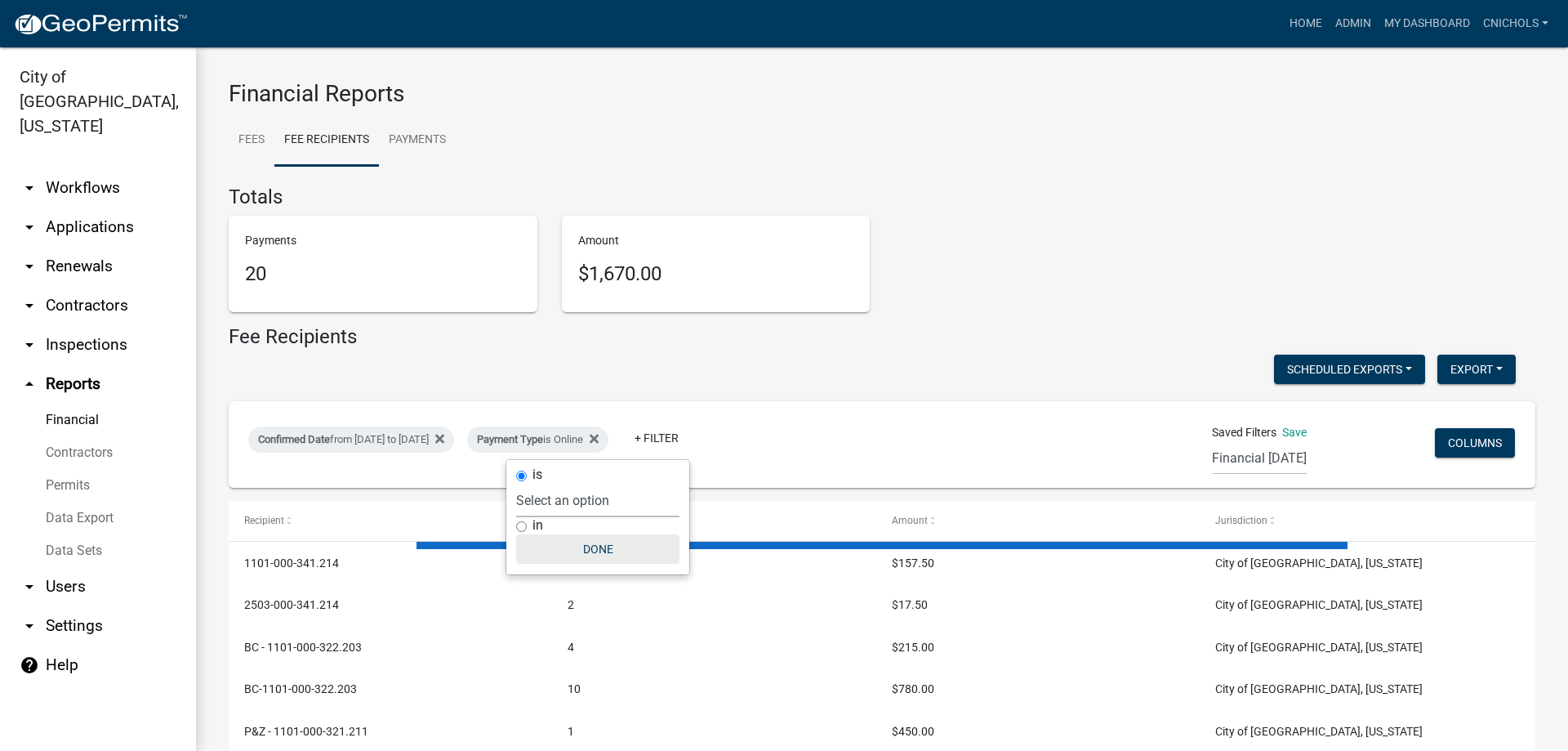
click at [605, 546] on button "Done" at bounding box center [598, 549] width 163 height 29
select select "0: null"
